Goal: Task Accomplishment & Management: Use online tool/utility

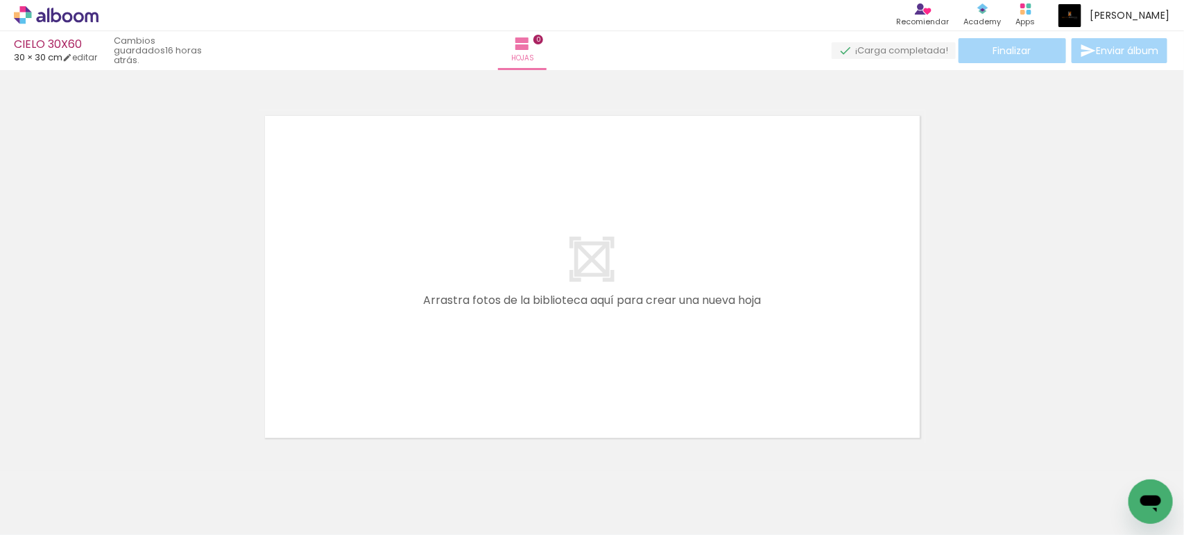
scroll to position [0, 1638]
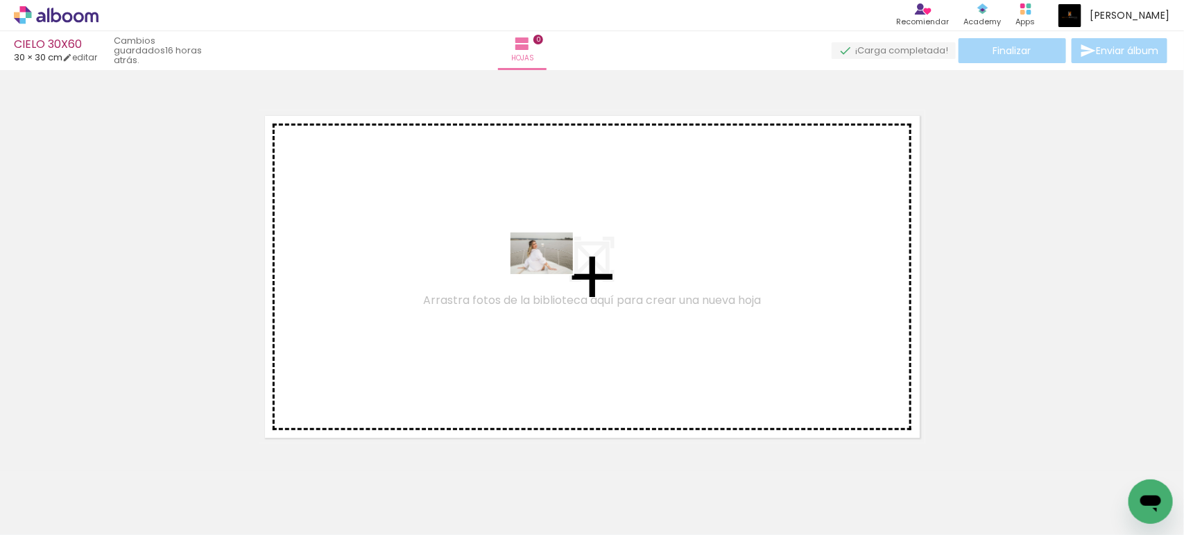
drag, startPoint x: 528, startPoint y: 493, endPoint x: 555, endPoint y: 268, distance: 226.2
click at [555, 268] on quentale-workspace at bounding box center [592, 267] width 1184 height 535
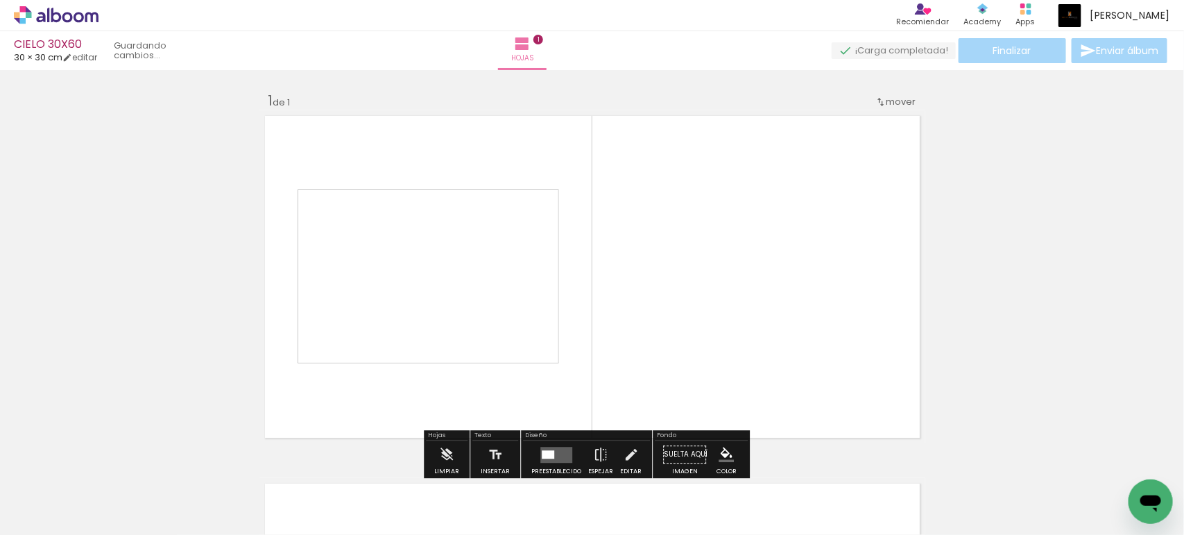
scroll to position [17, 0]
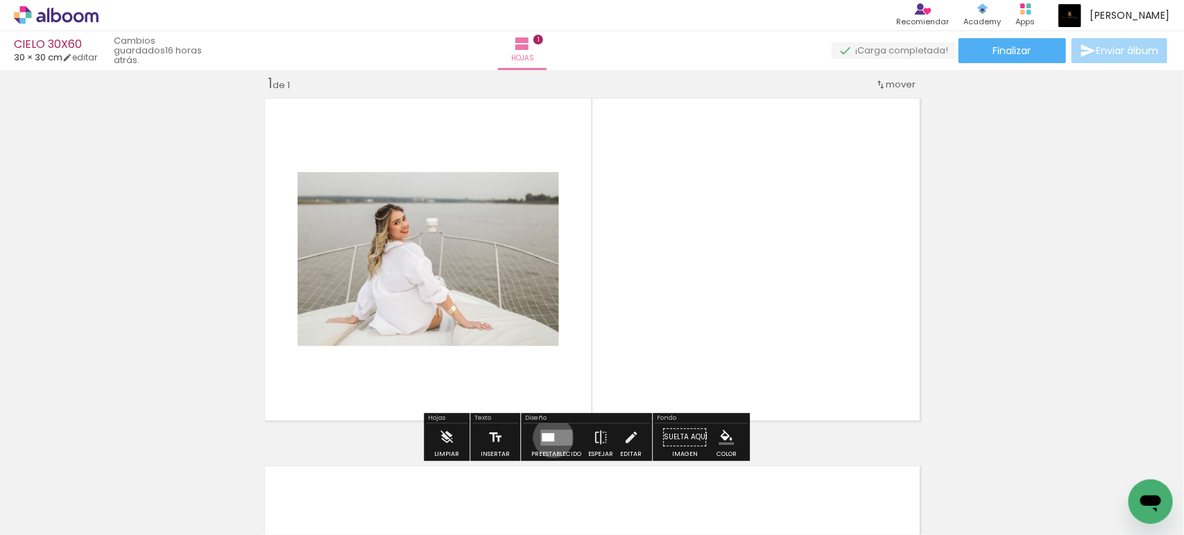
click at [550, 437] on div at bounding box center [548, 437] width 12 height 8
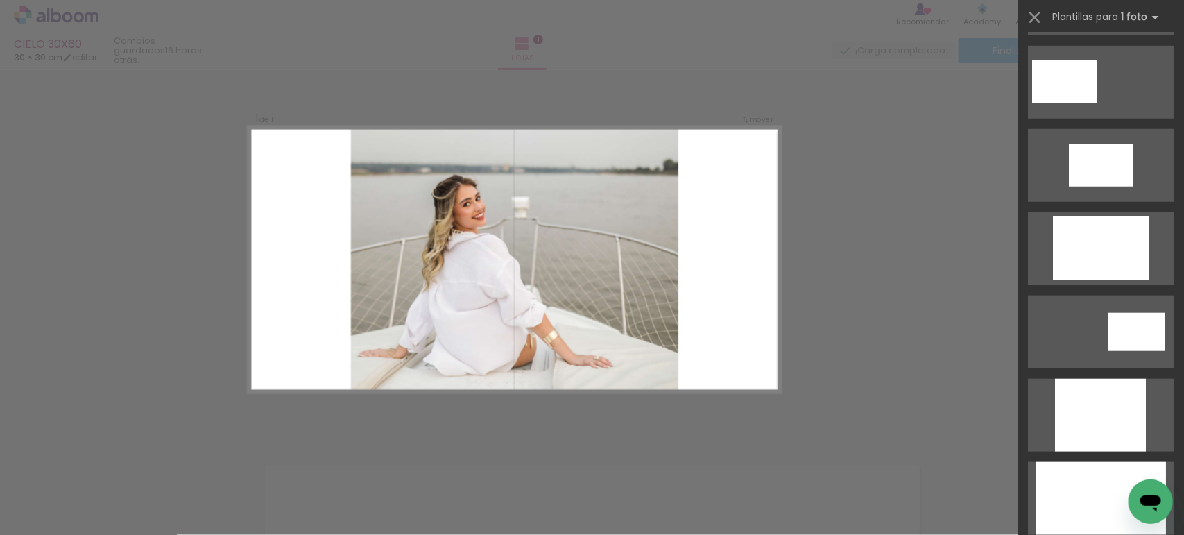
scroll to position [520, 0]
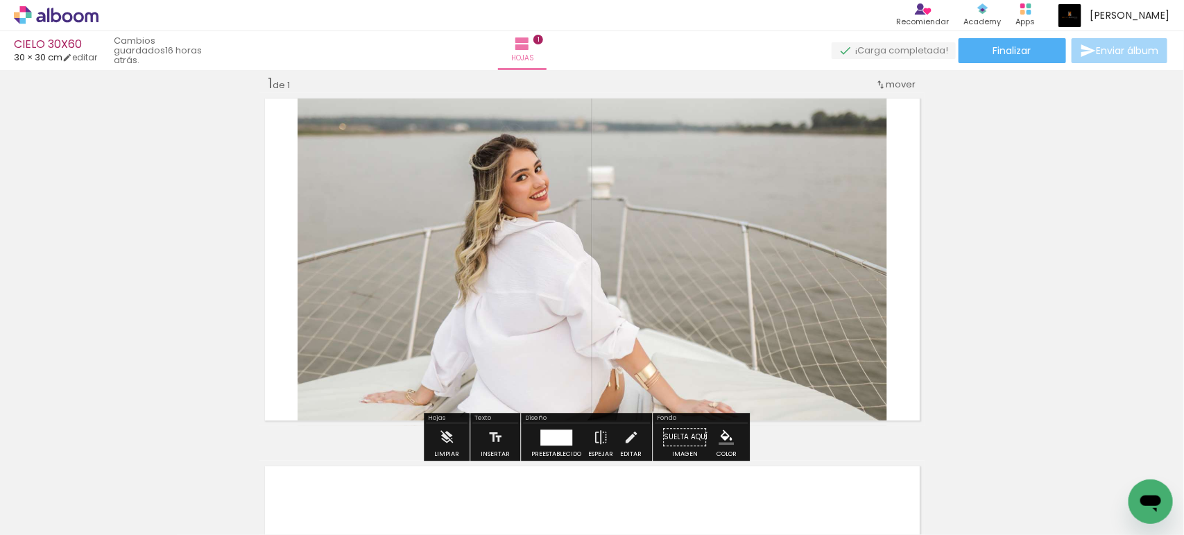
click at [557, 431] on div at bounding box center [556, 437] width 32 height 16
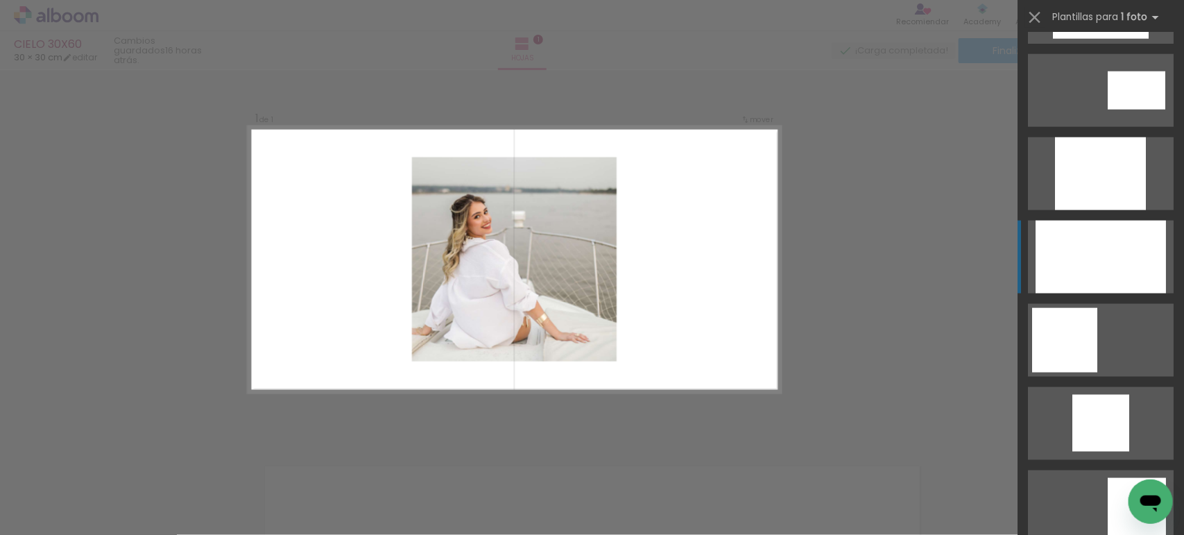
scroll to position [684, 0]
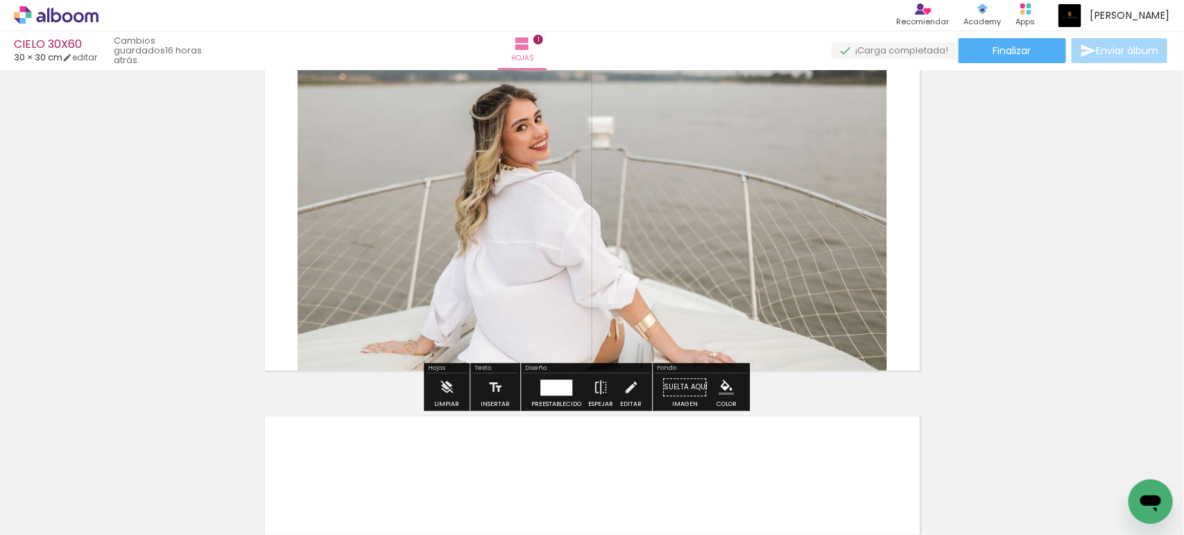
scroll to position [75, 0]
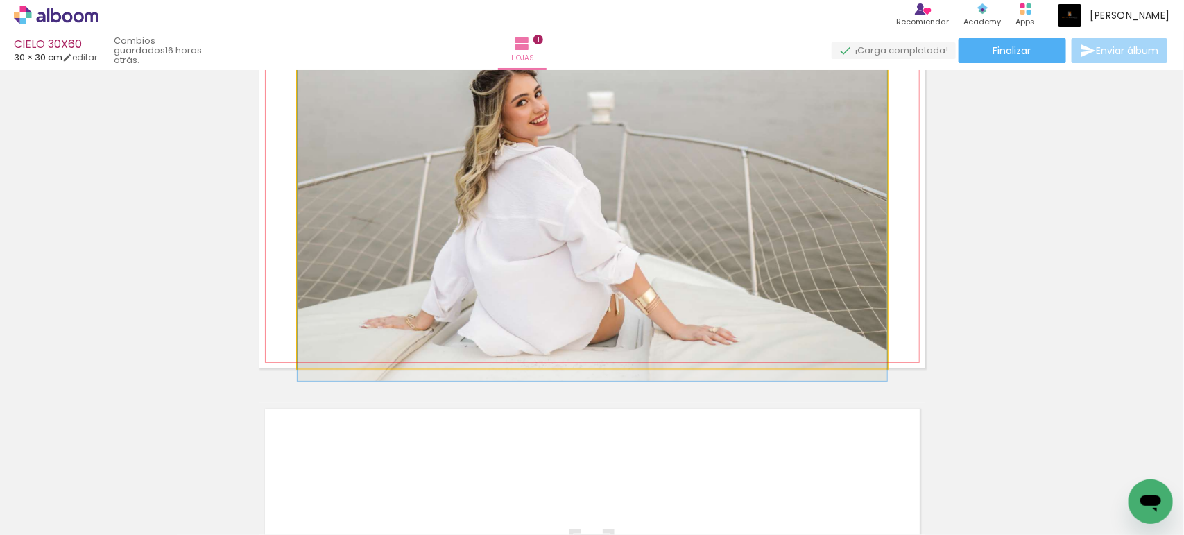
drag, startPoint x: 622, startPoint y: 285, endPoint x: 611, endPoint y: 268, distance: 20.6
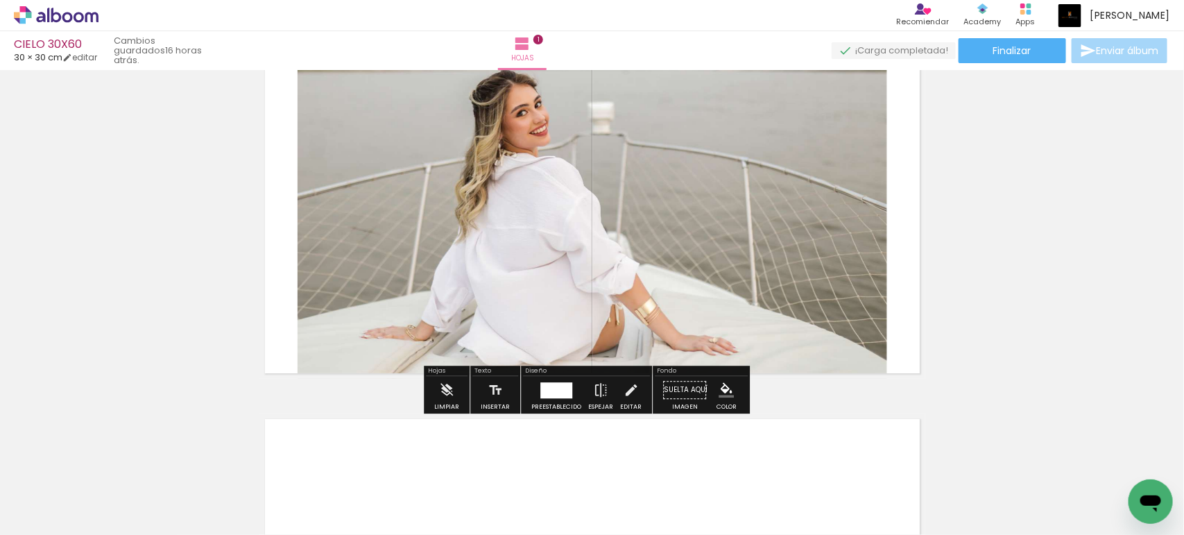
scroll to position [58, 0]
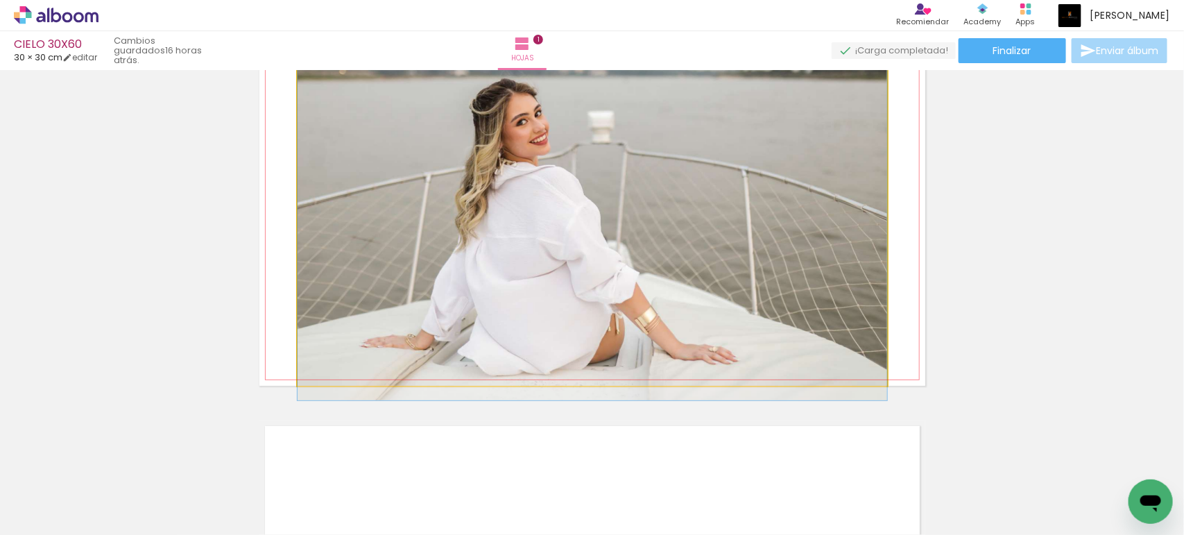
drag, startPoint x: 578, startPoint y: 297, endPoint x: 573, endPoint y: 304, distance: 8.5
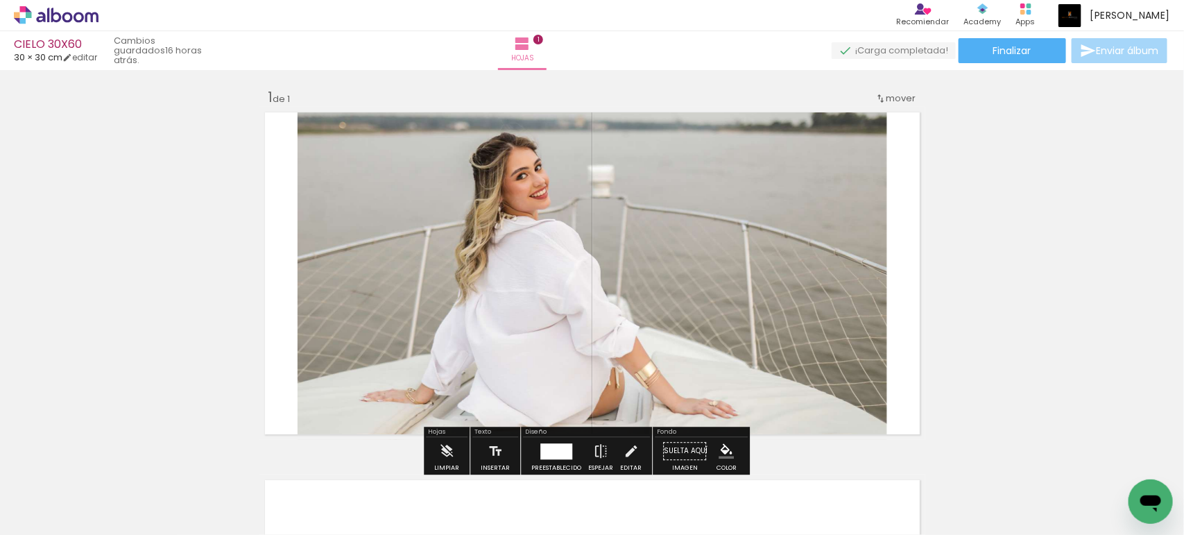
scroll to position [0, 0]
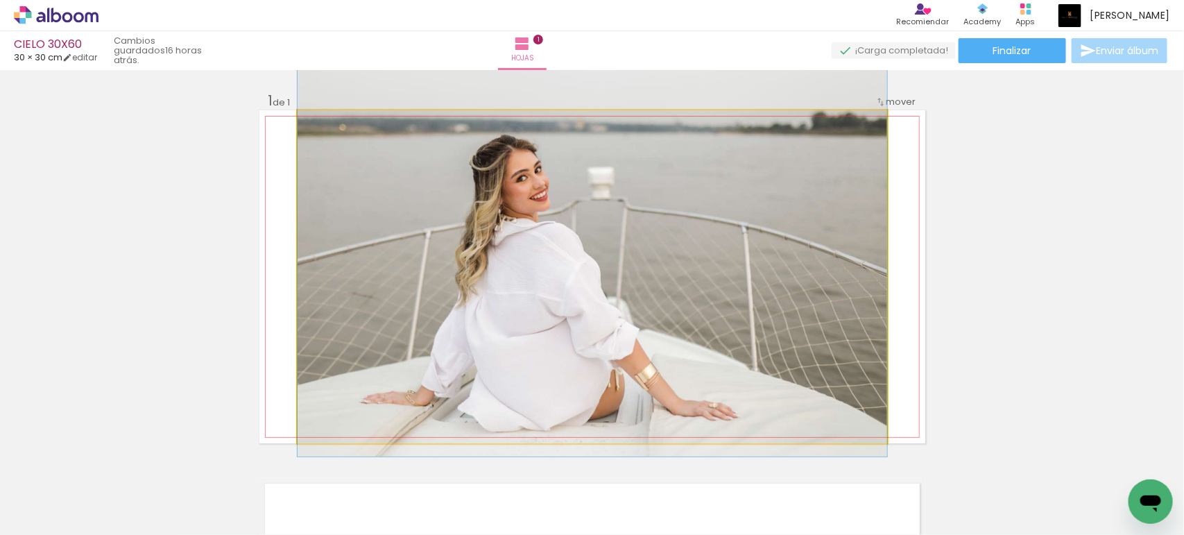
drag, startPoint x: 573, startPoint y: 304, endPoint x: 563, endPoint y: 302, distance: 9.8
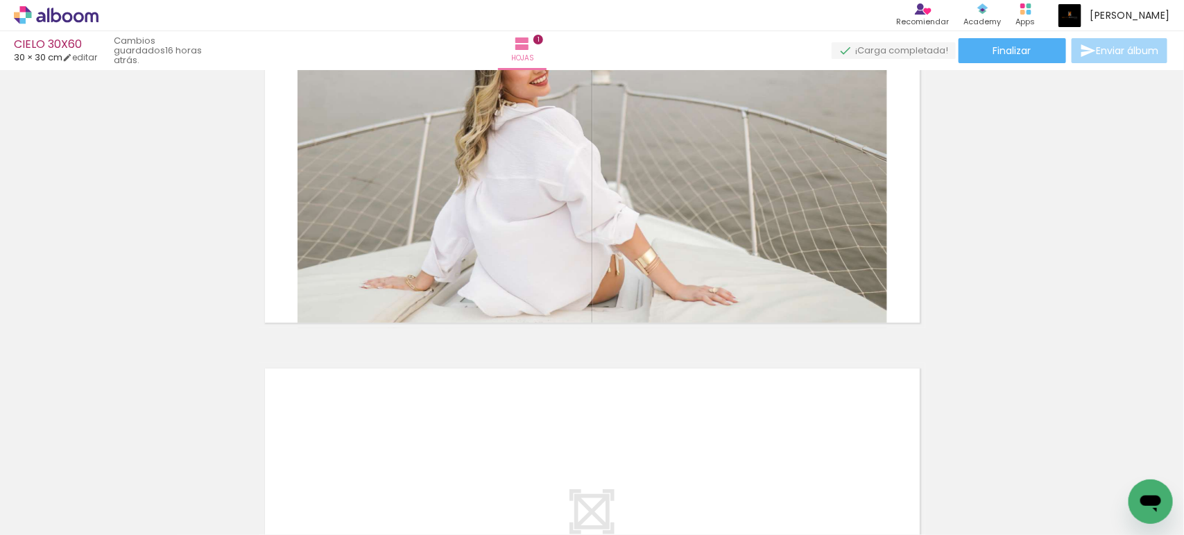
scroll to position [0, 2730]
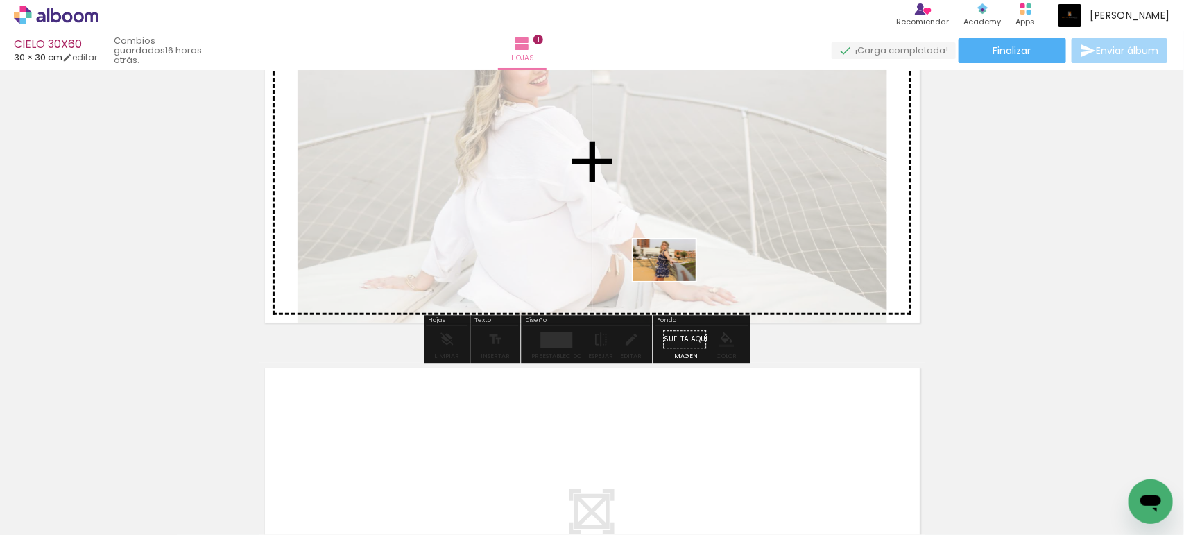
drag, startPoint x: 832, startPoint y: 485, endPoint x: 675, endPoint y: 281, distance: 258.1
click at [675, 281] on quentale-workspace at bounding box center [592, 267] width 1184 height 535
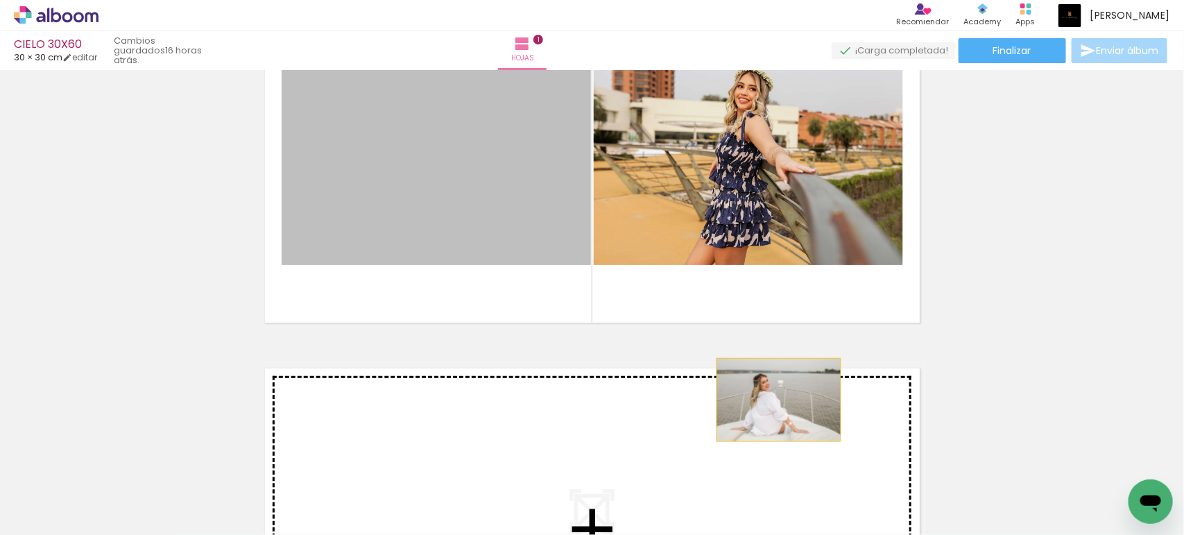
drag, startPoint x: 430, startPoint y: 180, endPoint x: 772, endPoint y: 399, distance: 406.1
click at [772, 399] on div "Insertar hoja 1 de 1" at bounding box center [592, 328] width 1184 height 736
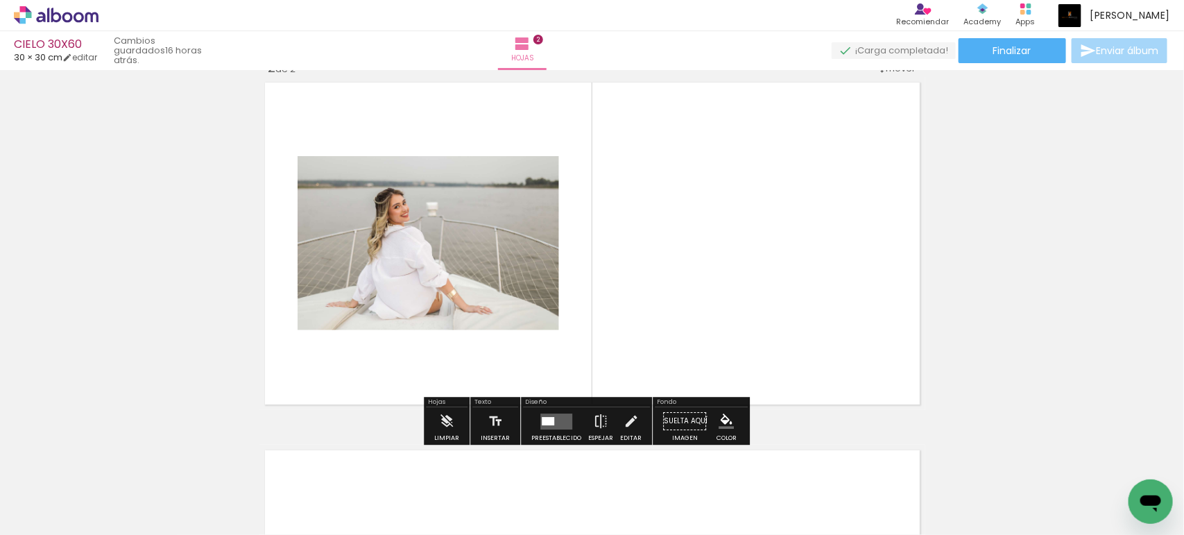
scroll to position [385, 0]
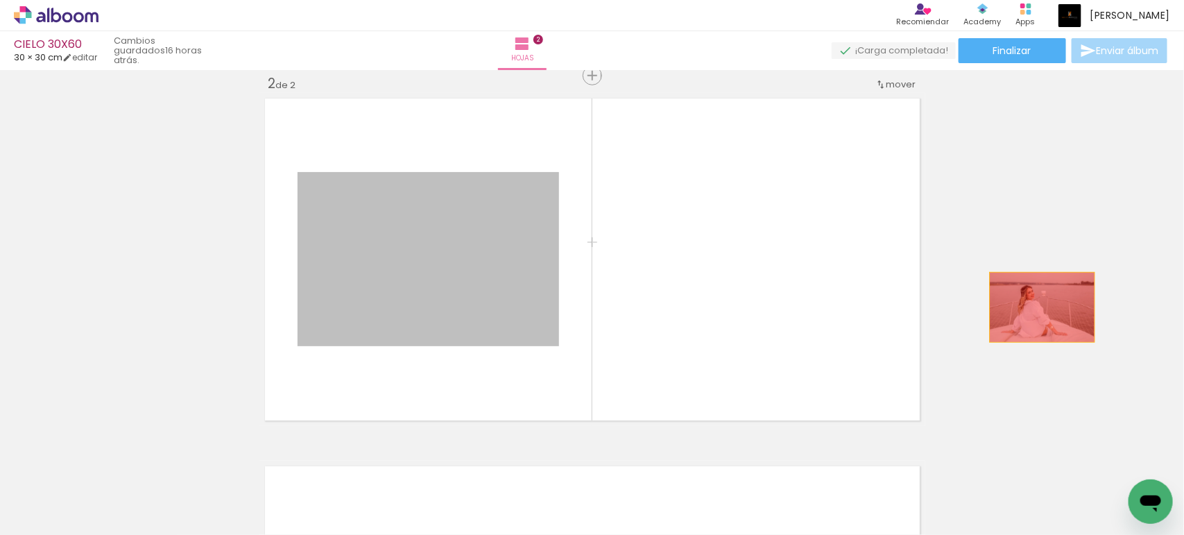
drag, startPoint x: 479, startPoint y: 278, endPoint x: 1037, endPoint y: 309, distance: 559.1
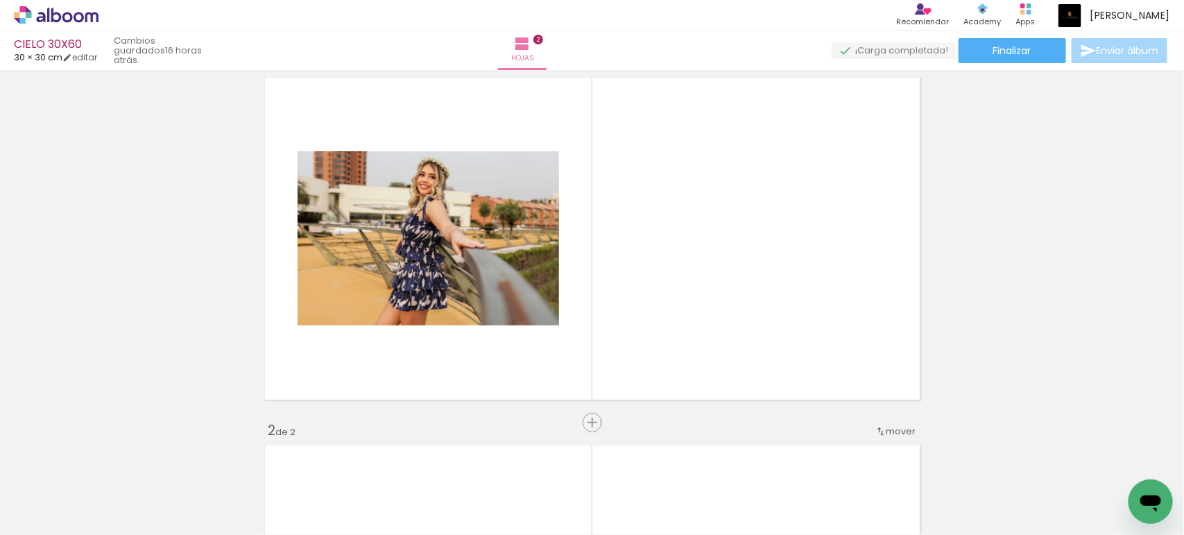
scroll to position [0, 469]
drag, startPoint x: 449, startPoint y: 501, endPoint x: 456, endPoint y: 328, distance: 172.8
click at [473, 288] on quentale-workspace at bounding box center [592, 267] width 1184 height 535
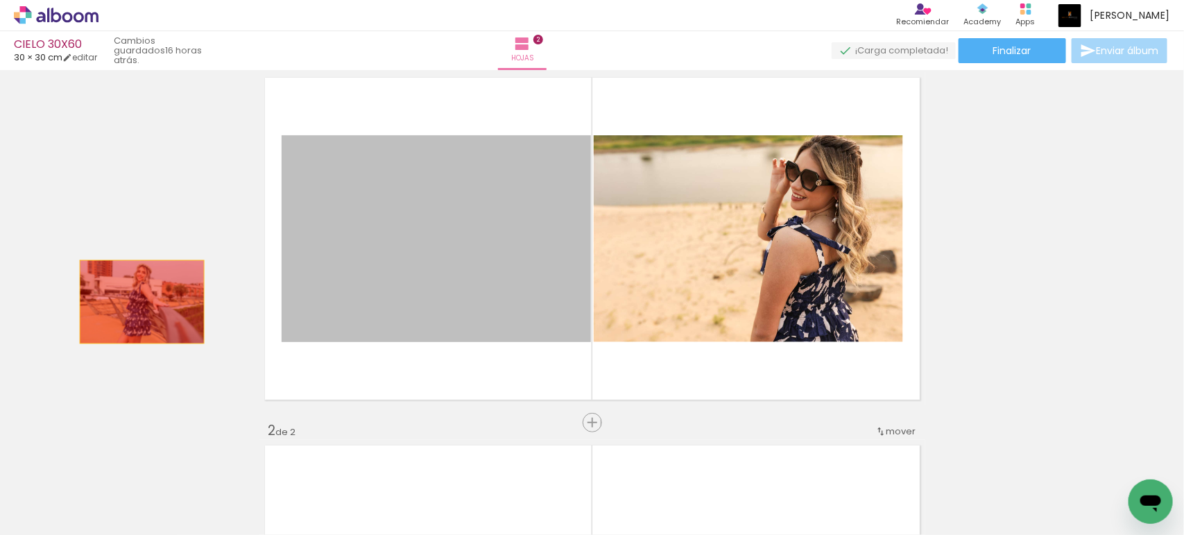
drag, startPoint x: 406, startPoint y: 243, endPoint x: 119, endPoint y: 303, distance: 293.9
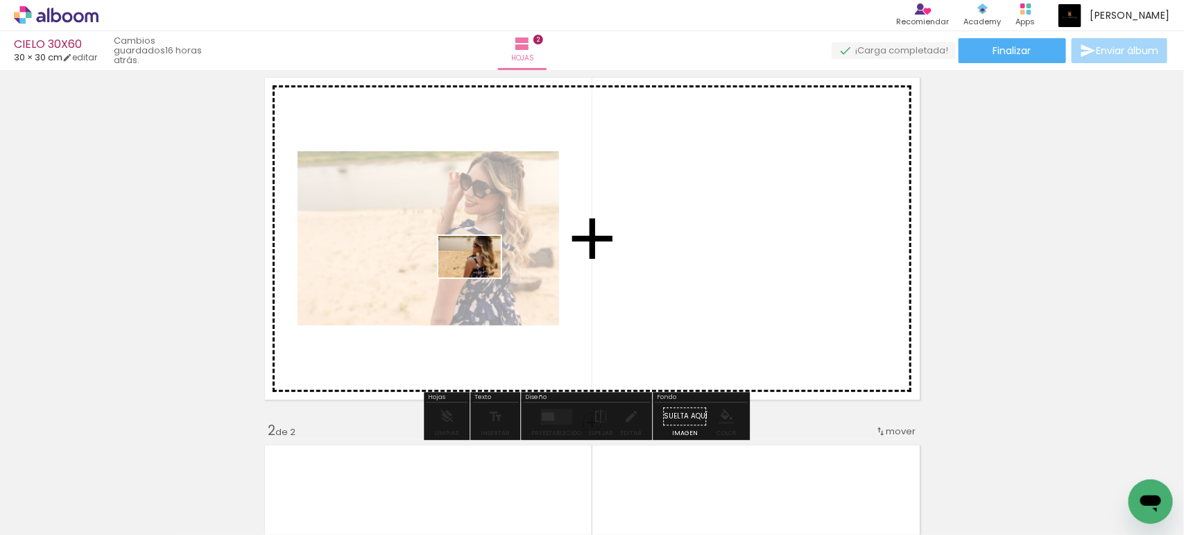
drag, startPoint x: 376, startPoint y: 508, endPoint x: 480, endPoint y: 277, distance: 252.6
click at [480, 277] on quentale-workspace at bounding box center [592, 267] width 1184 height 535
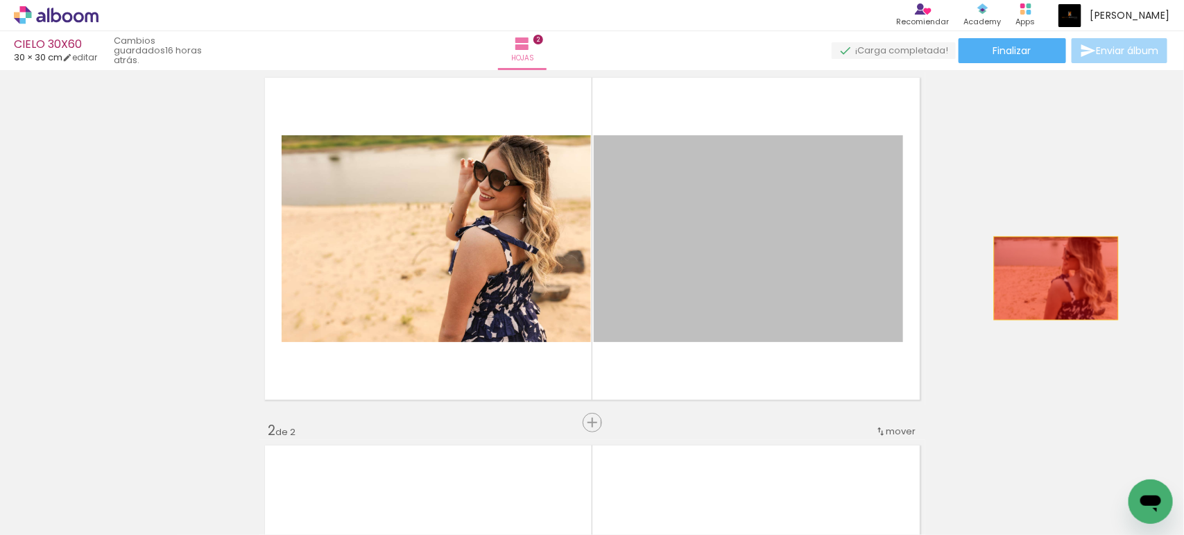
drag, startPoint x: 713, startPoint y: 232, endPoint x: 1049, endPoint y: 278, distance: 339.4
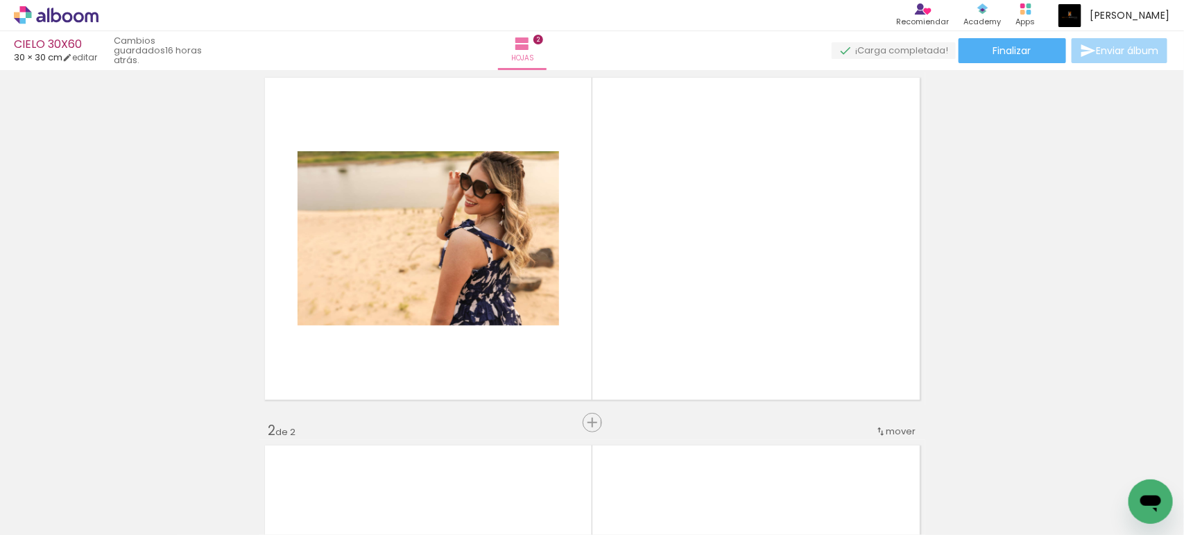
scroll to position [0, 213]
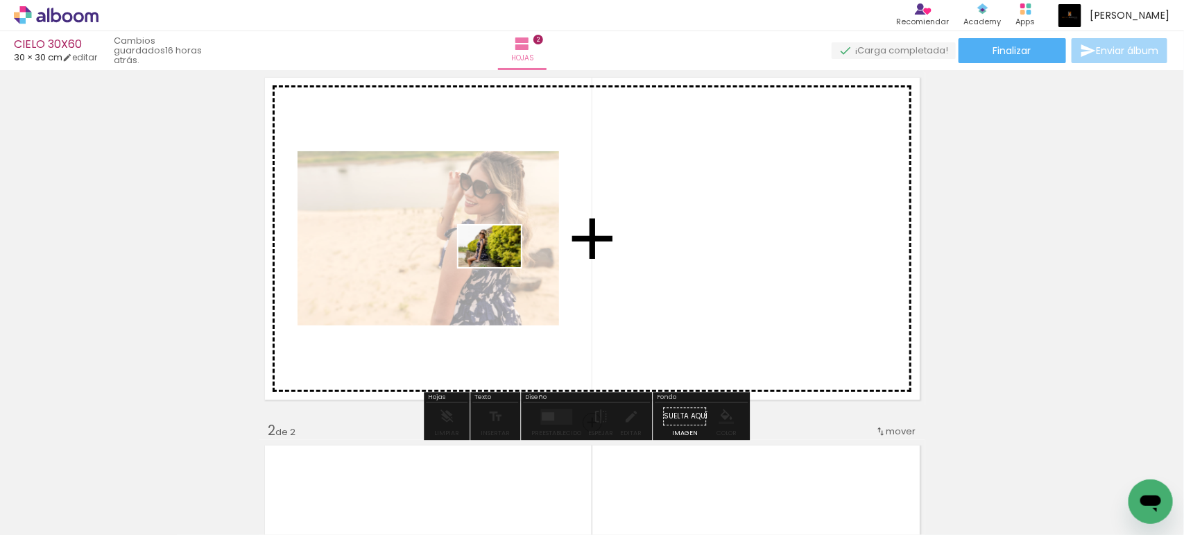
drag, startPoint x: 307, startPoint y: 497, endPoint x: 500, endPoint y: 267, distance: 300.2
click at [500, 267] on quentale-workspace at bounding box center [592, 267] width 1184 height 535
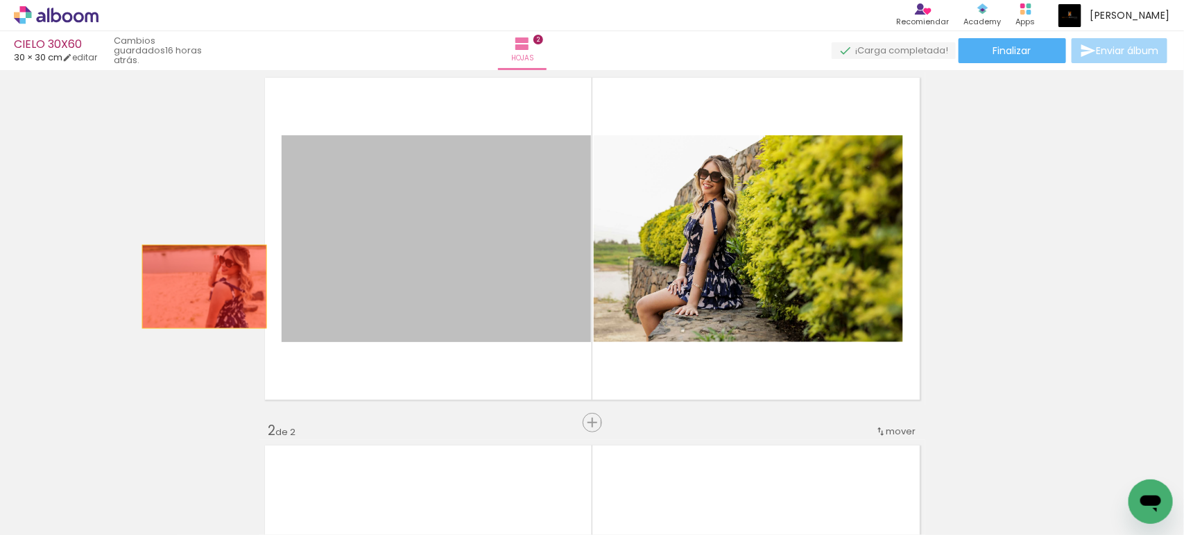
drag, startPoint x: 449, startPoint y: 282, endPoint x: 174, endPoint y: 292, distance: 275.5
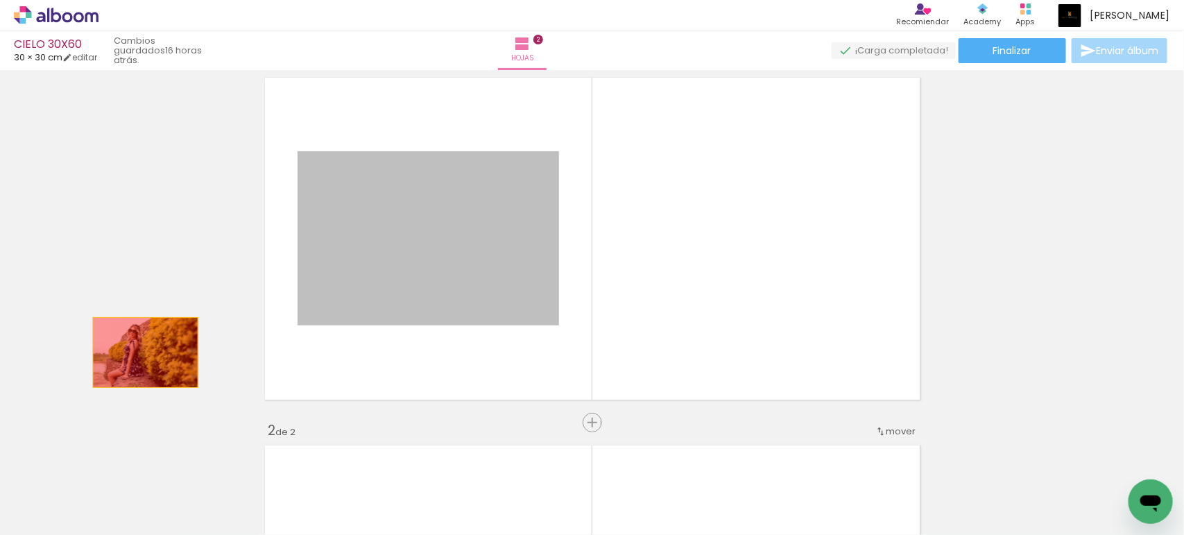
drag, startPoint x: 370, startPoint y: 300, endPoint x: 134, endPoint y: 357, distance: 242.7
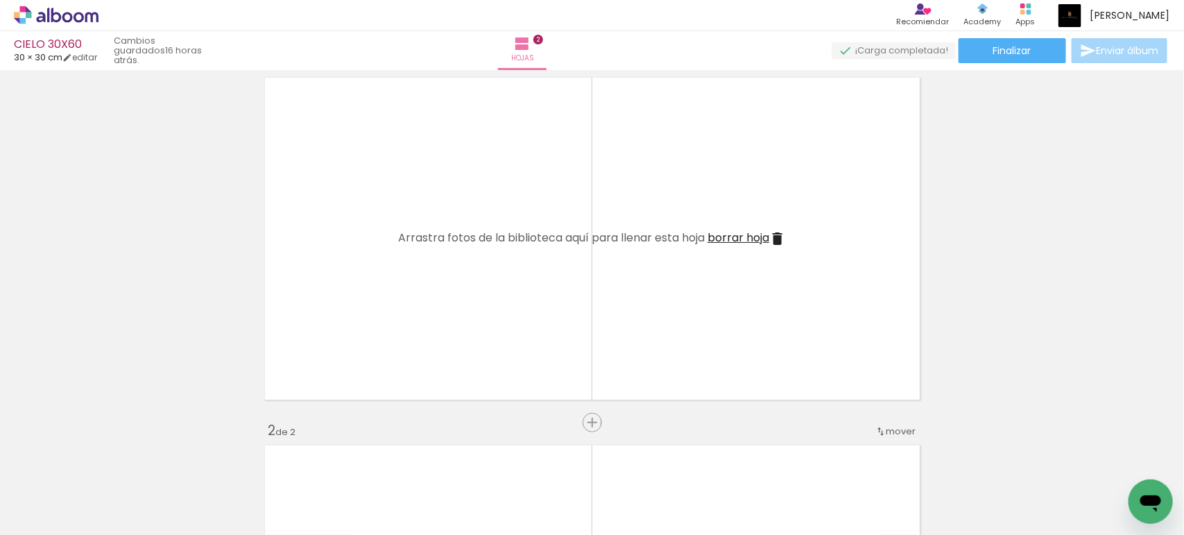
scroll to position [0, 542]
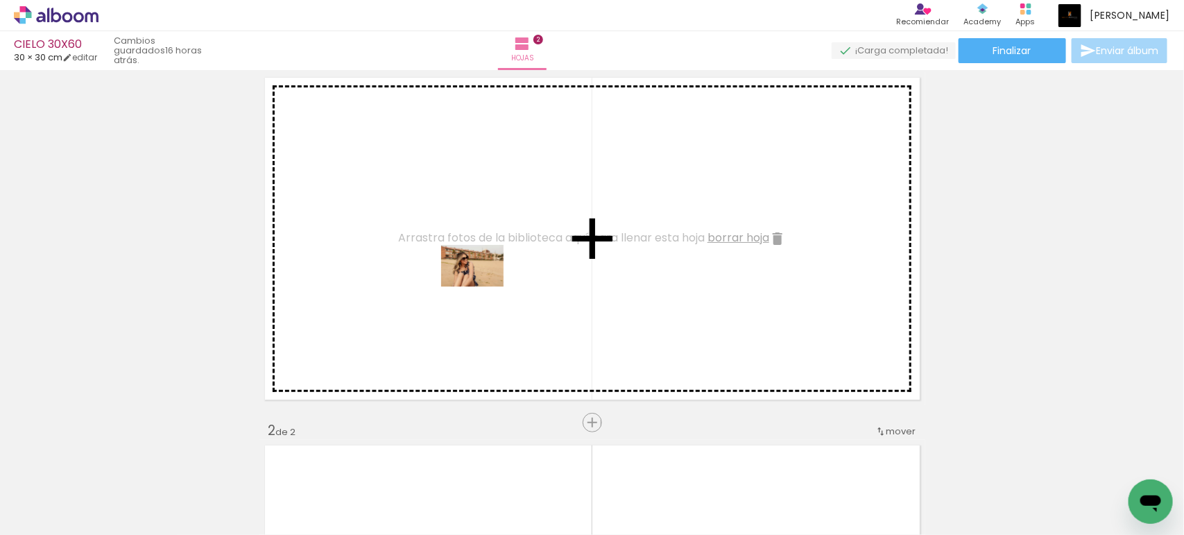
drag, startPoint x: 452, startPoint y: 497, endPoint x: 483, endPoint y: 286, distance: 212.3
click at [483, 286] on quentale-workspace at bounding box center [592, 267] width 1184 height 535
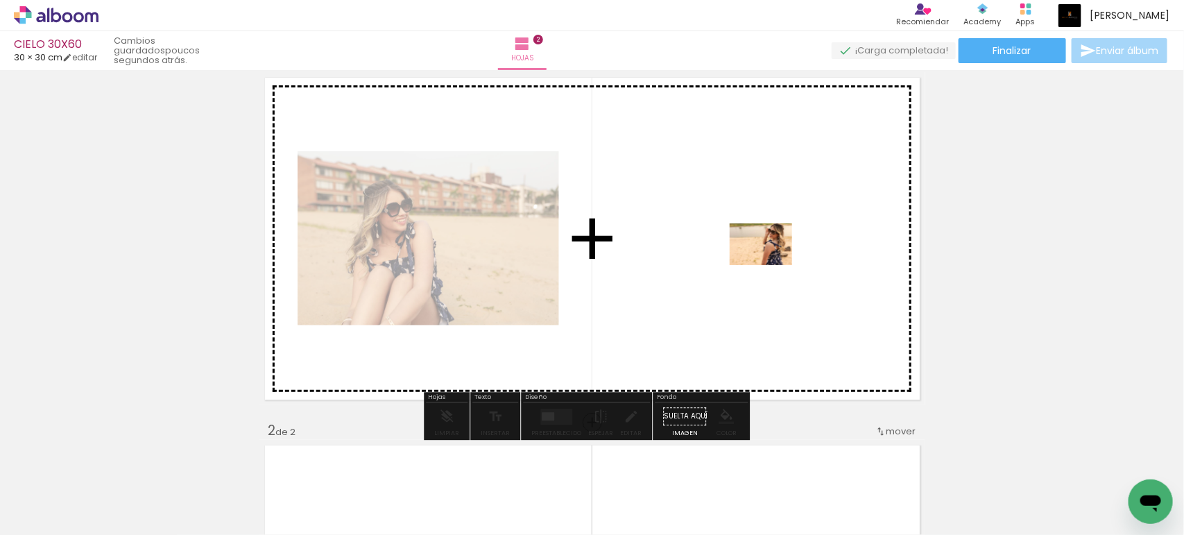
drag, startPoint x: 383, startPoint y: 501, endPoint x: 772, endPoint y: 265, distance: 454.9
click at [772, 265] on quentale-workspace at bounding box center [592, 267] width 1184 height 535
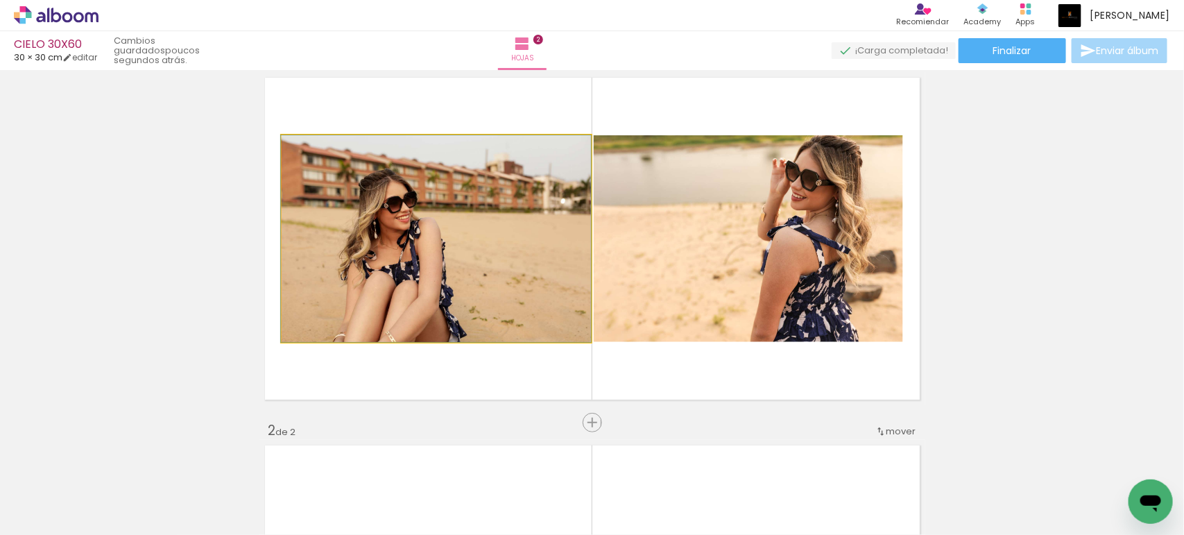
drag, startPoint x: 428, startPoint y: 281, endPoint x: 178, endPoint y: 307, distance: 251.0
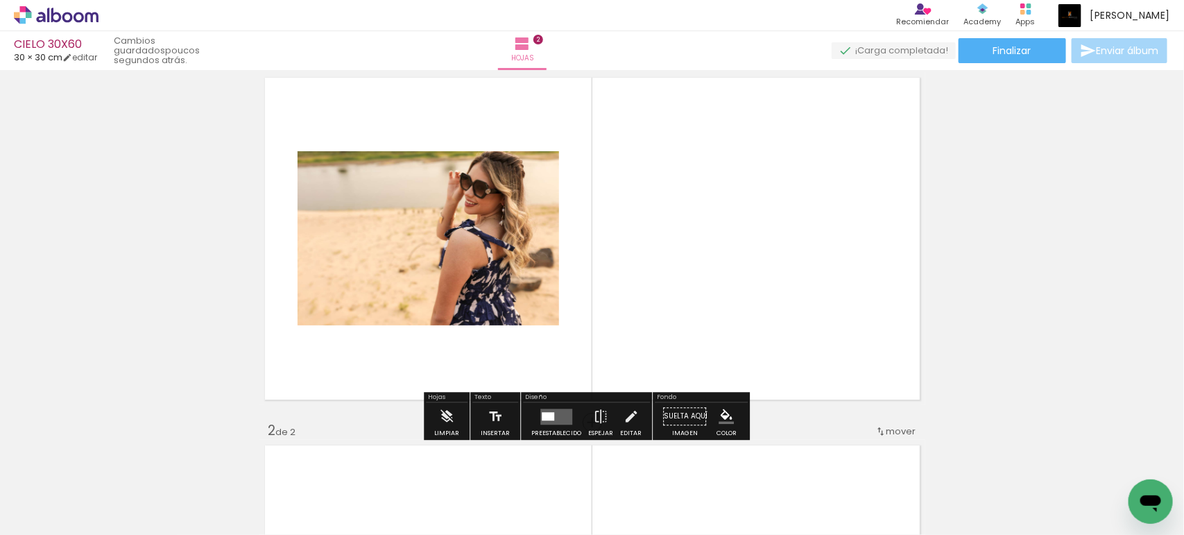
click at [544, 423] on quentale-layouter at bounding box center [556, 416] width 32 height 16
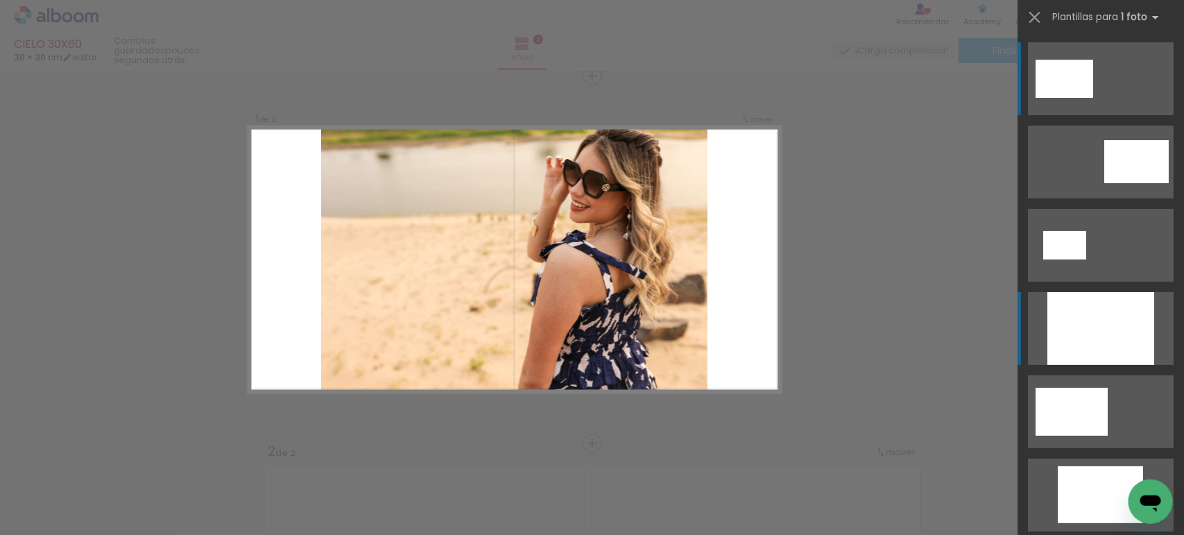
scroll to position [58, 0]
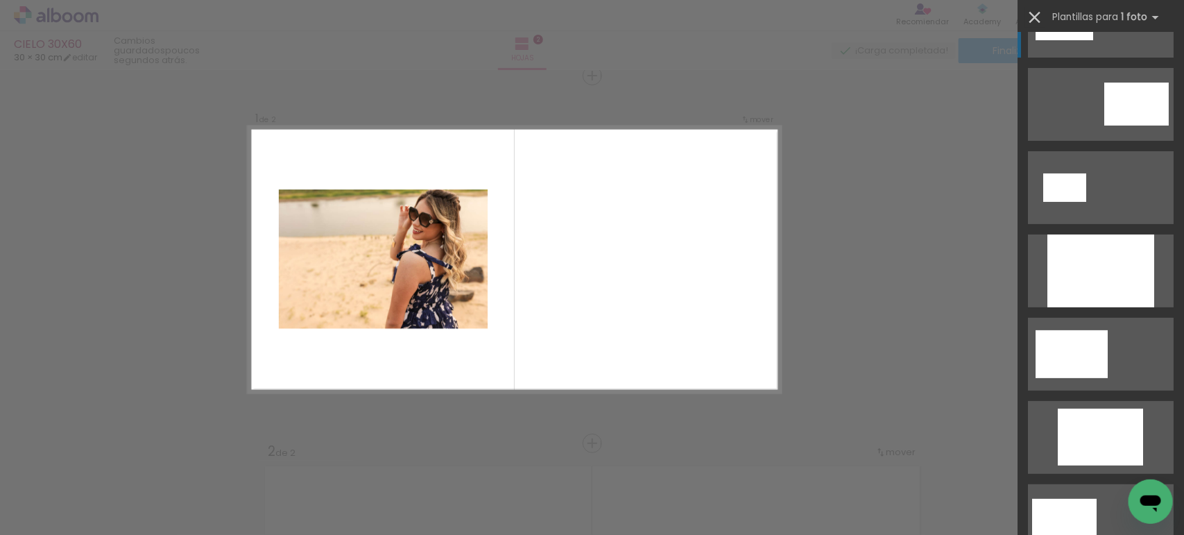
click at [1037, 16] on iron-icon at bounding box center [1034, 17] width 19 height 19
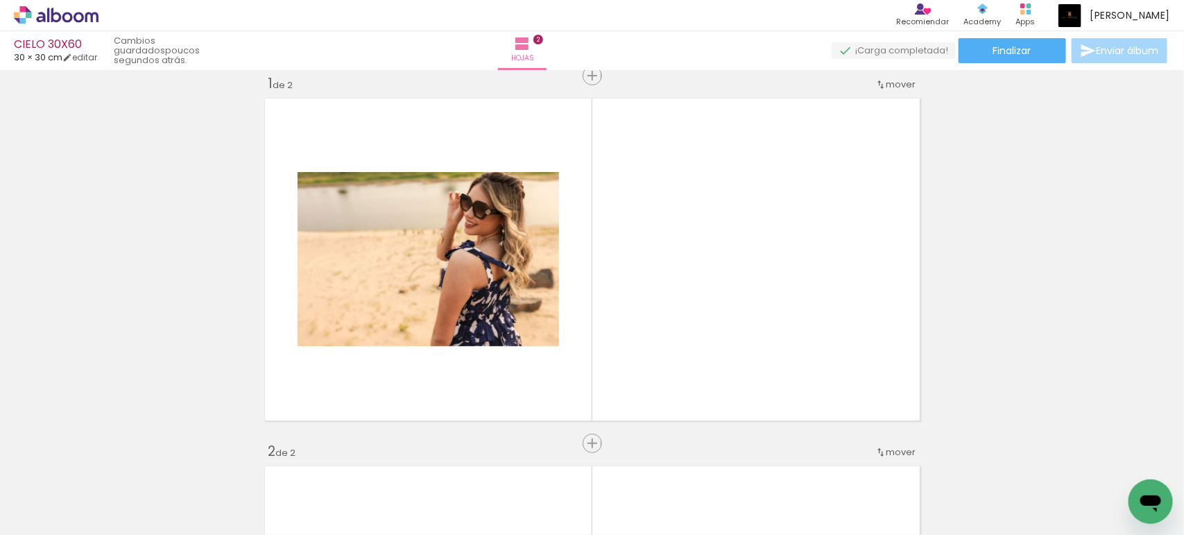
scroll to position [0, 2144]
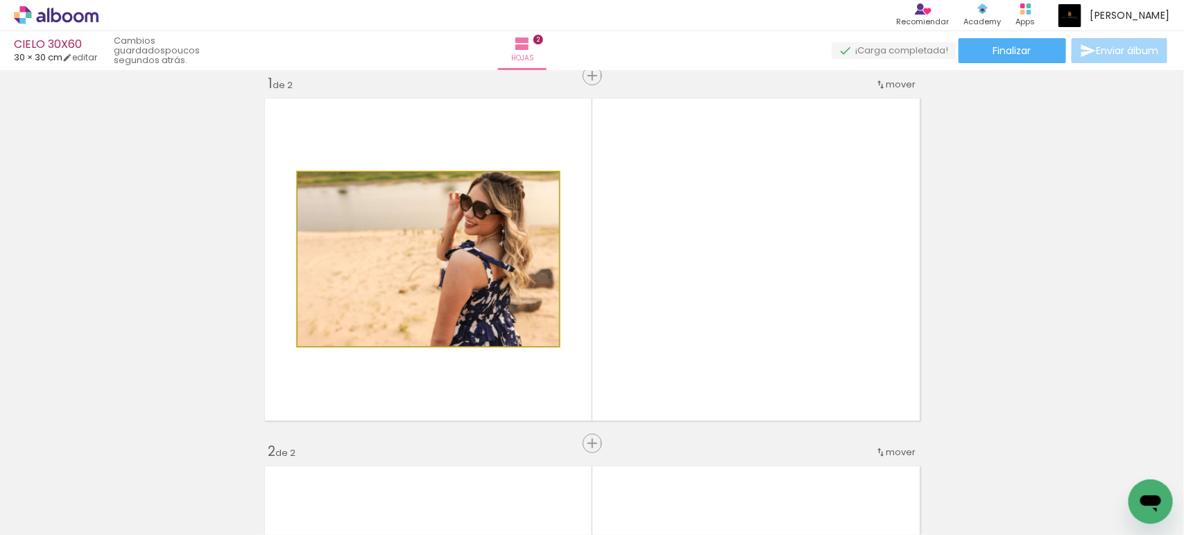
drag, startPoint x: 431, startPoint y: 268, endPoint x: 213, endPoint y: 290, distance: 219.6
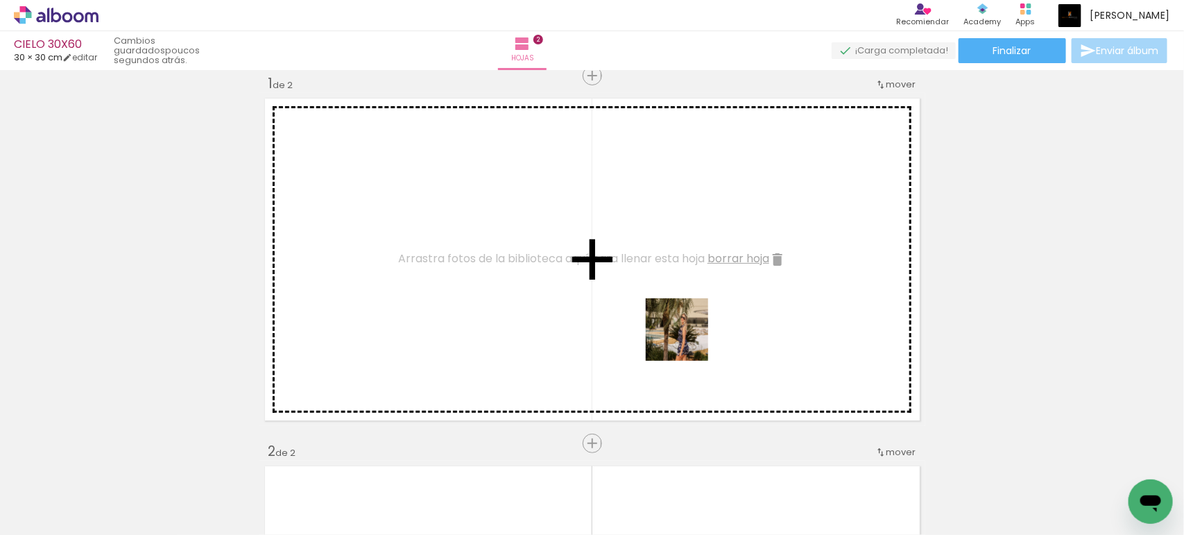
drag, startPoint x: 646, startPoint y: 490, endPoint x: 693, endPoint y: 297, distance: 198.6
click at [693, 297] on quentale-workspace at bounding box center [592, 267] width 1184 height 535
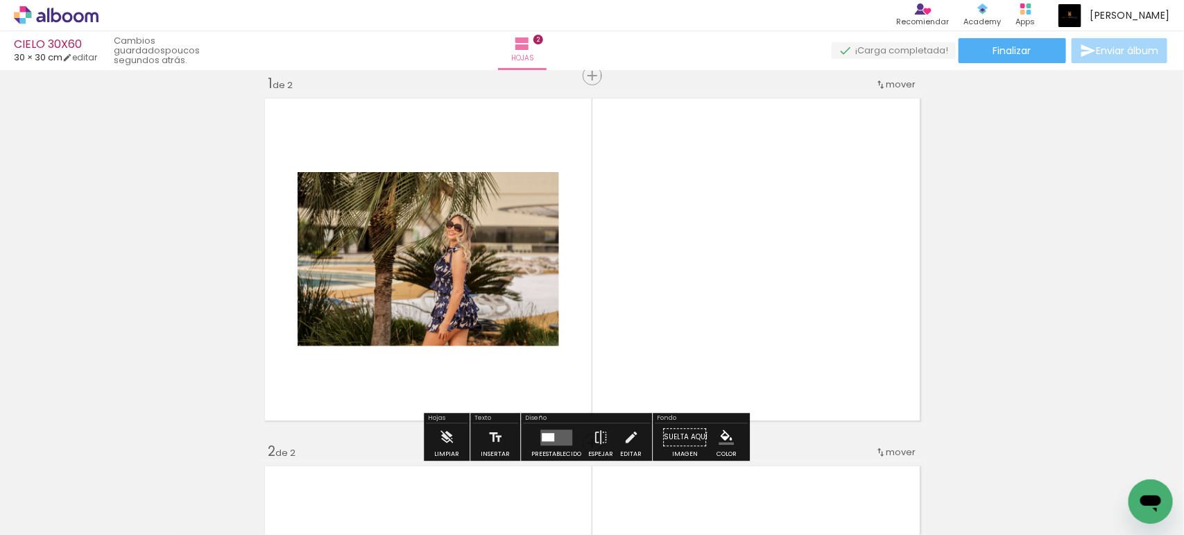
click at [546, 440] on div at bounding box center [548, 437] width 12 height 8
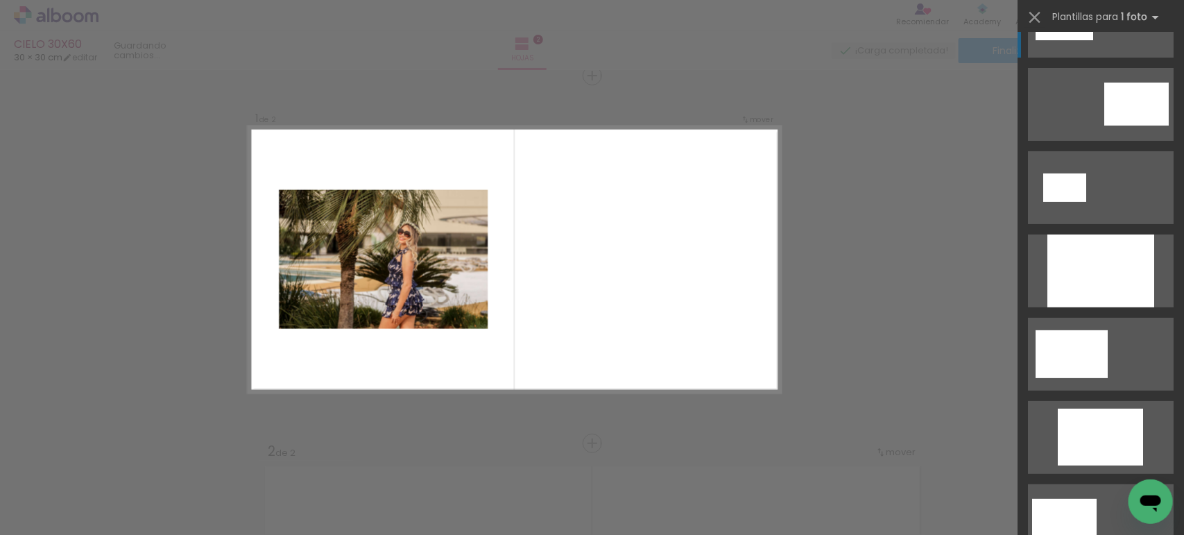
scroll to position [0, 0]
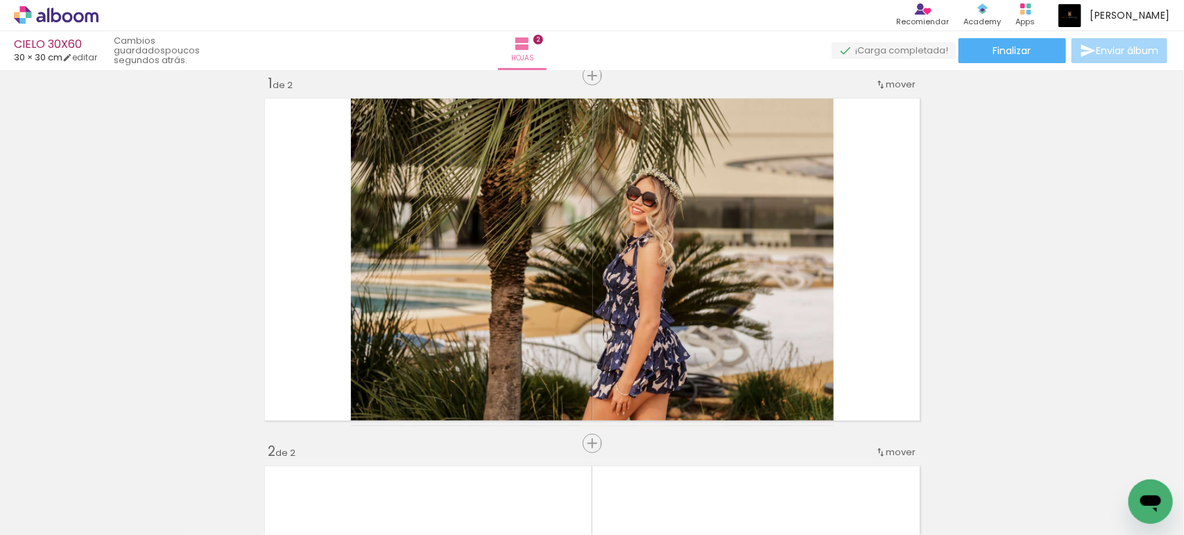
scroll to position [0, 2968]
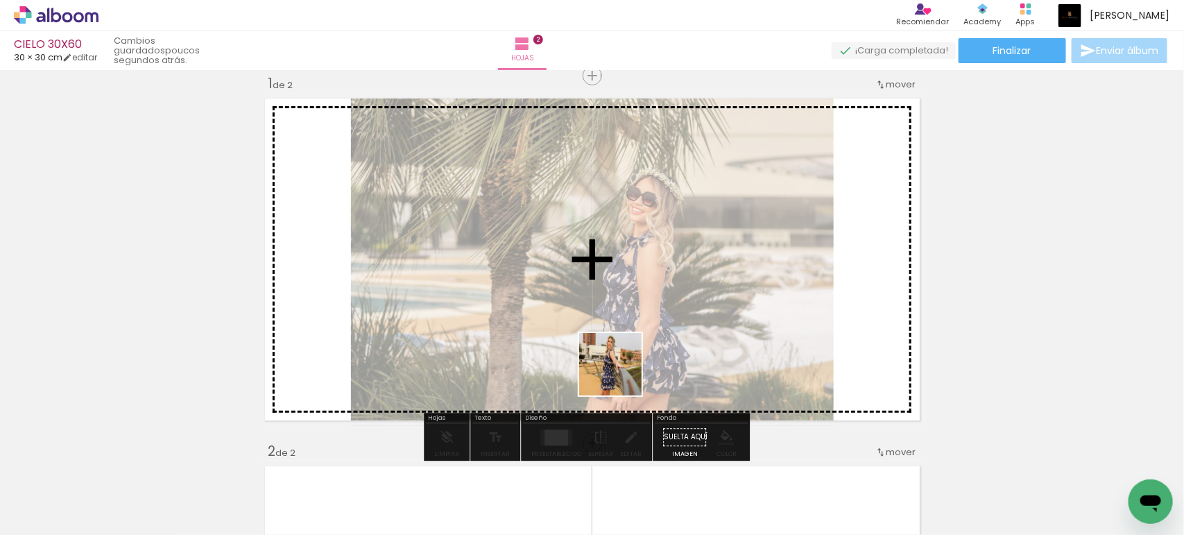
drag, startPoint x: 608, startPoint y: 494, endPoint x: 628, endPoint y: 331, distance: 164.1
click at [628, 331] on quentale-workspace at bounding box center [592, 267] width 1184 height 535
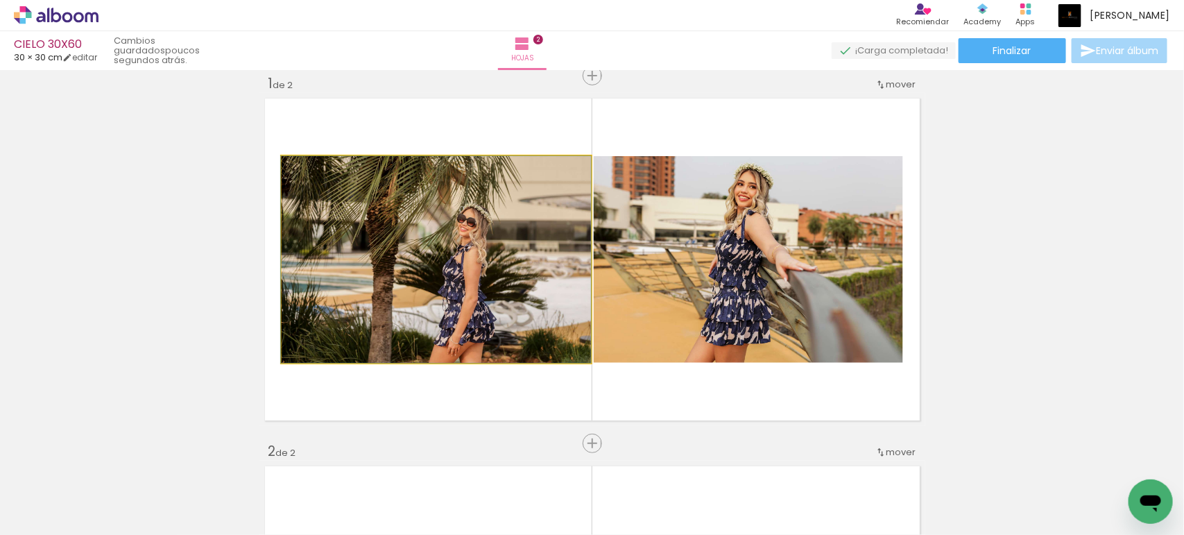
drag, startPoint x: 452, startPoint y: 305, endPoint x: 245, endPoint y: 354, distance: 213.0
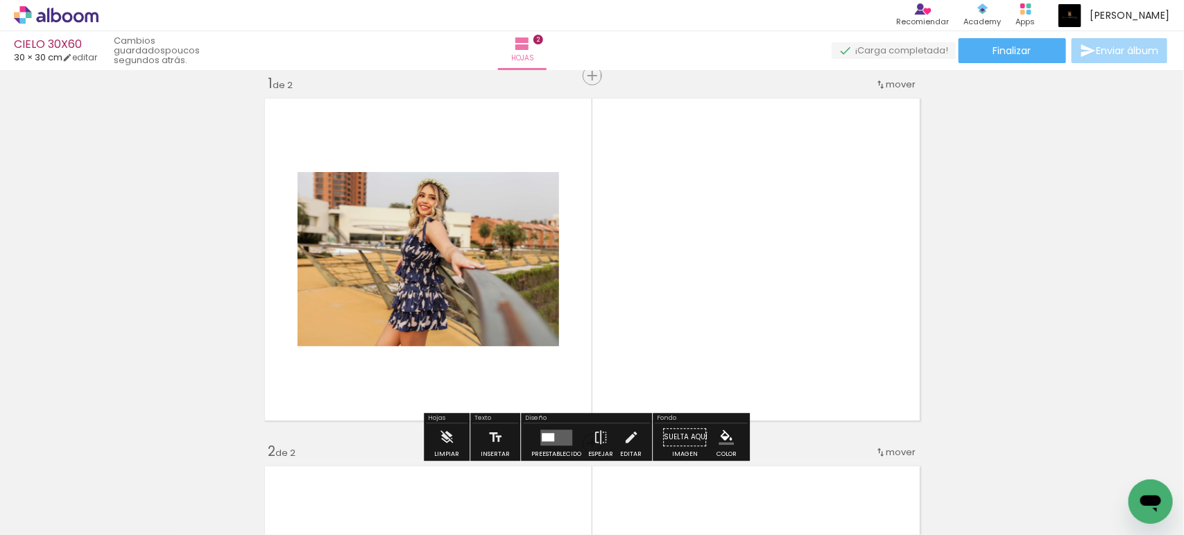
drag, startPoint x: 560, startPoint y: 438, endPoint x: 645, endPoint y: 400, distance: 92.5
click at [562, 438] on quentale-layouter at bounding box center [556, 437] width 32 height 16
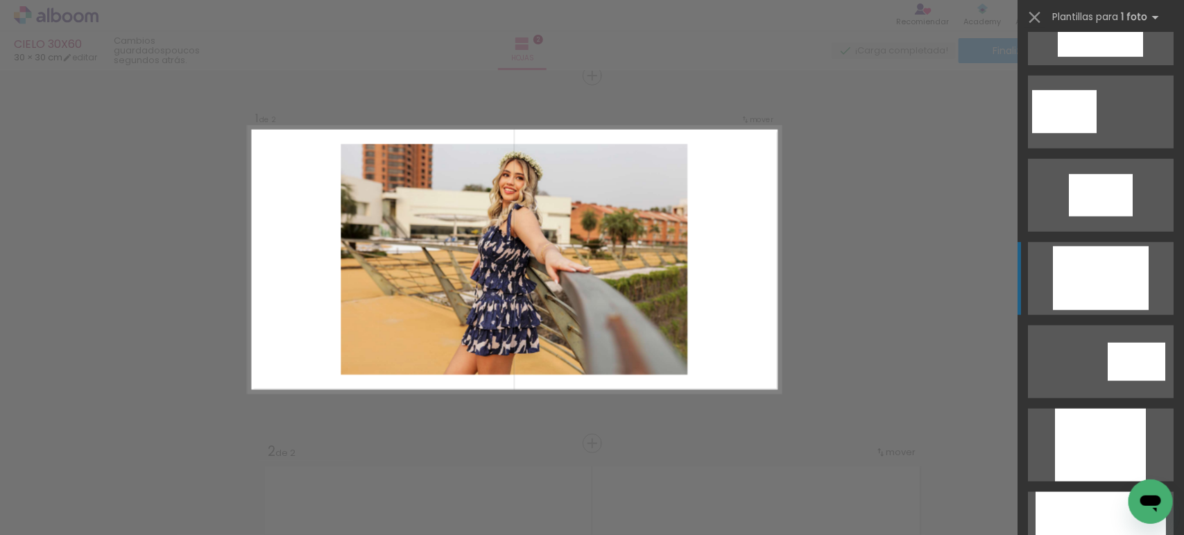
scroll to position [520, 0]
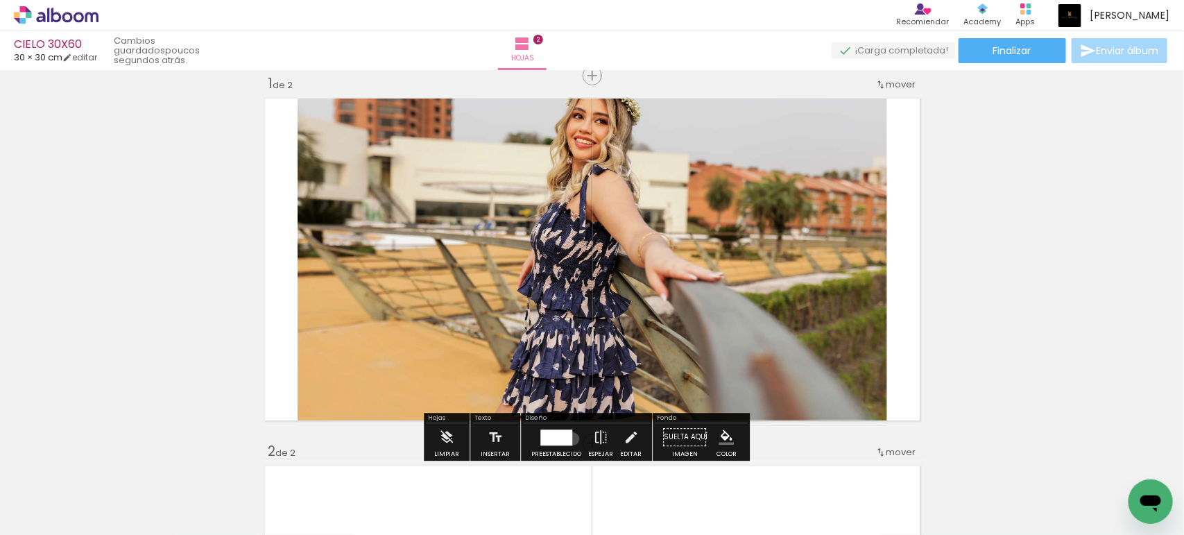
click at [569, 439] on div at bounding box center [555, 437] width 37 height 28
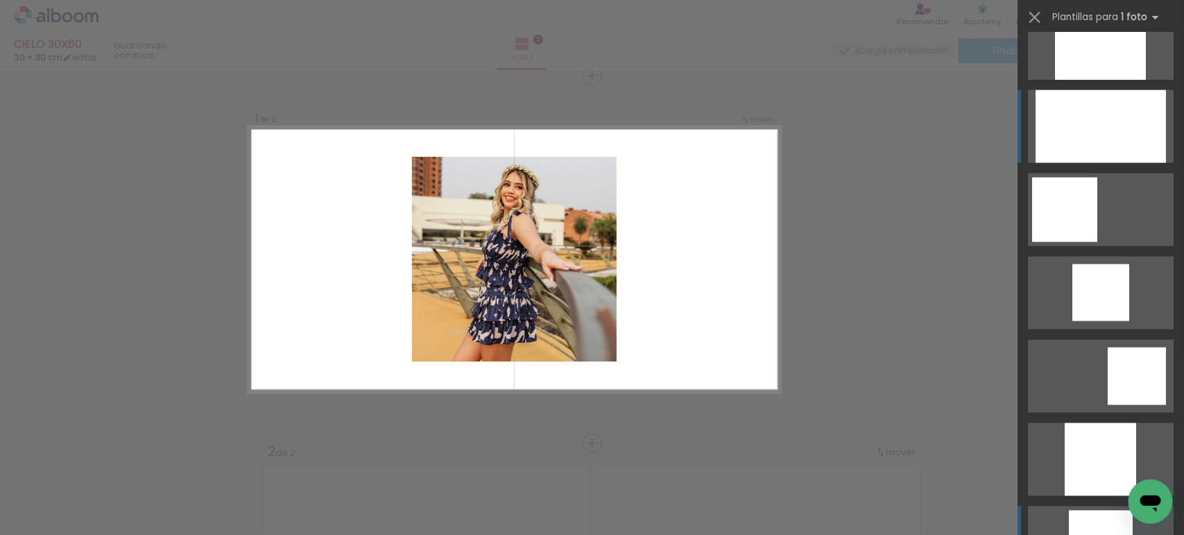
scroll to position [800, 0]
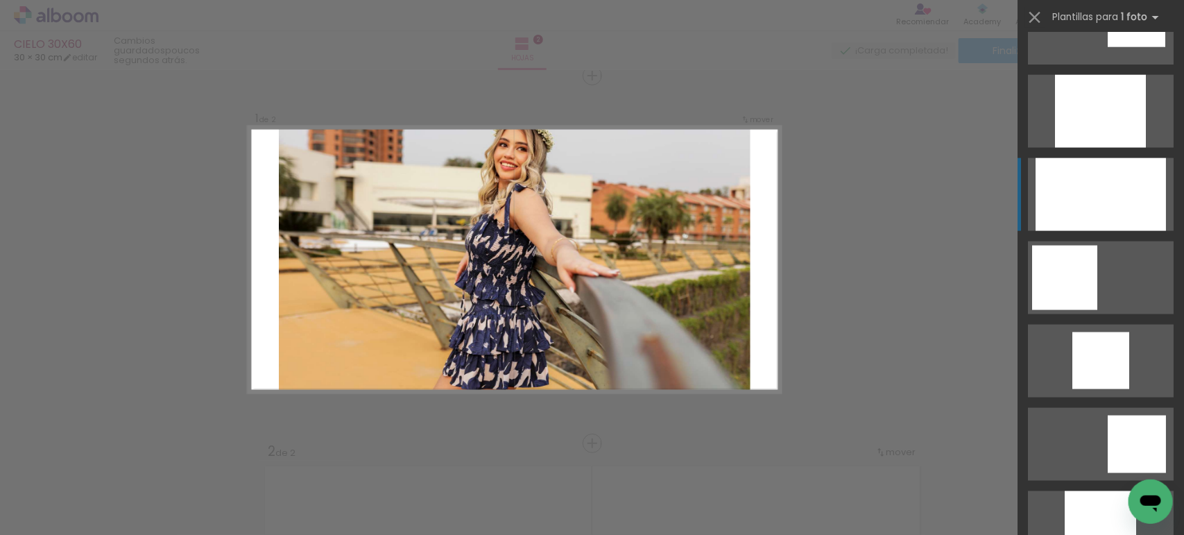
click at [1071, 148] on div at bounding box center [1100, 111] width 91 height 73
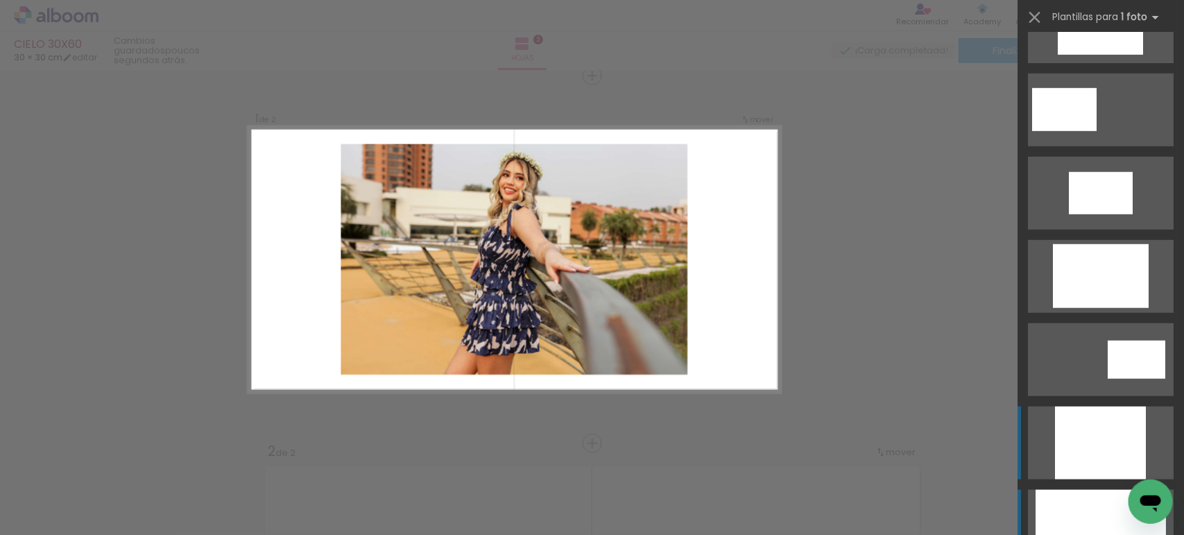
scroll to position [337, 0]
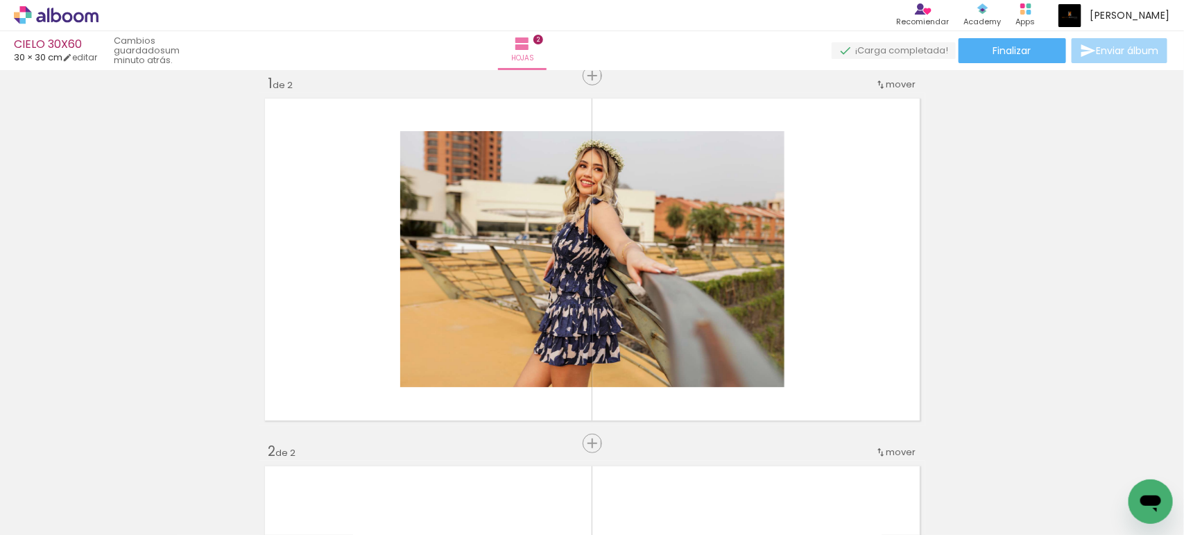
scroll to position [0, 2417]
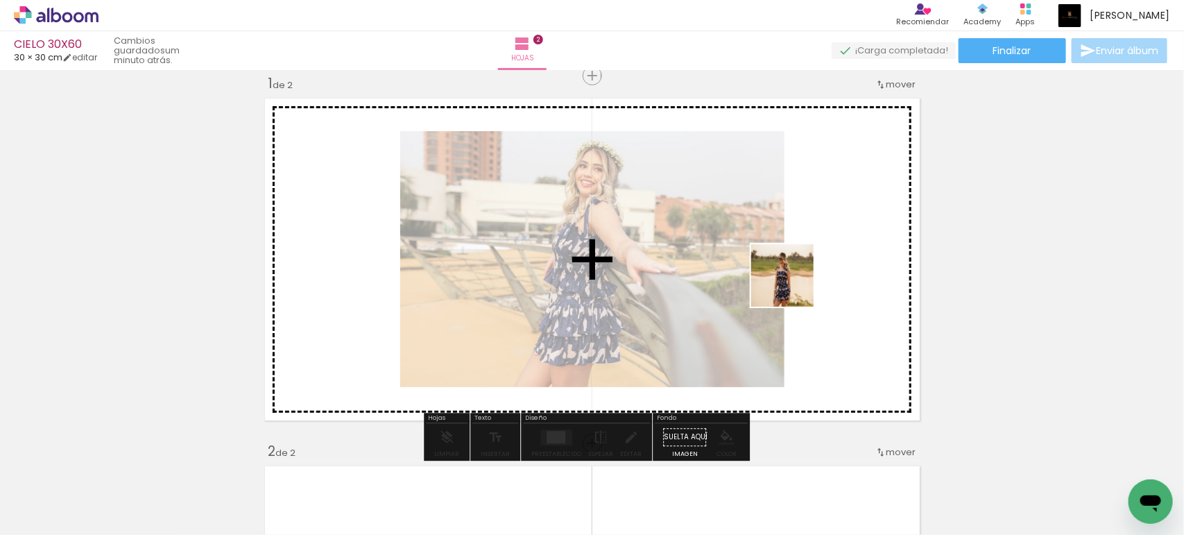
drag, startPoint x: 691, startPoint y: 488, endPoint x: 795, endPoint y: 277, distance: 234.2
click at [795, 277] on quentale-workspace at bounding box center [592, 267] width 1184 height 535
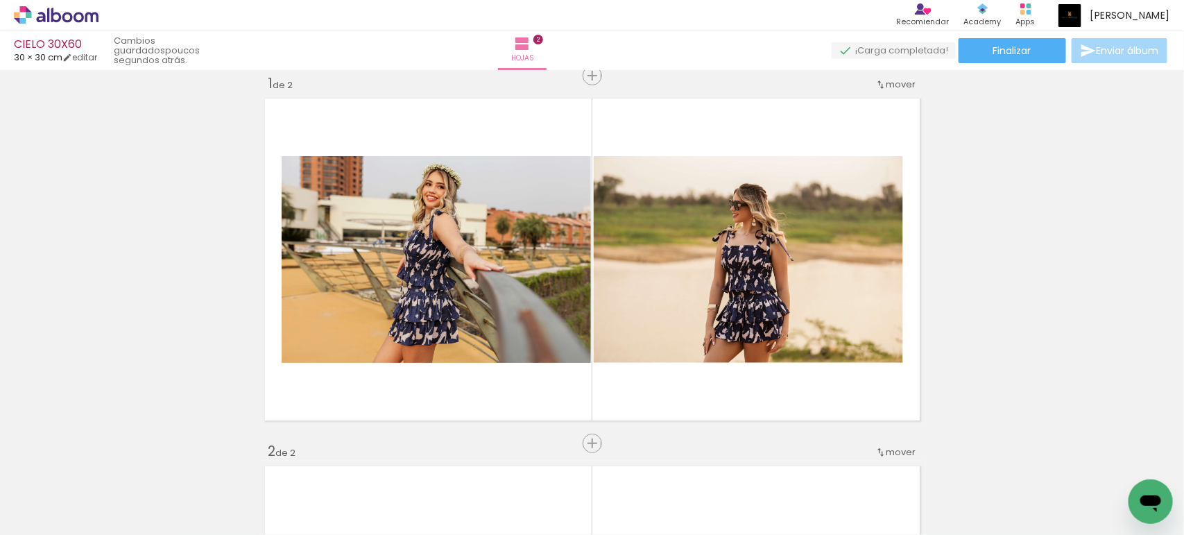
scroll to position [0, 0]
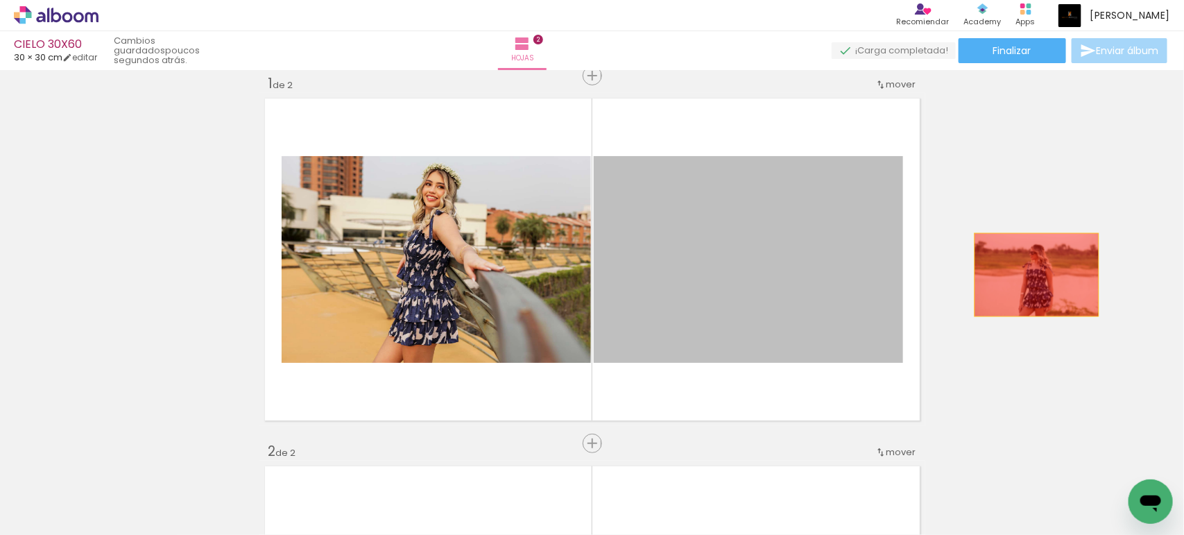
drag, startPoint x: 723, startPoint y: 296, endPoint x: 1030, endPoint y: 275, distance: 307.3
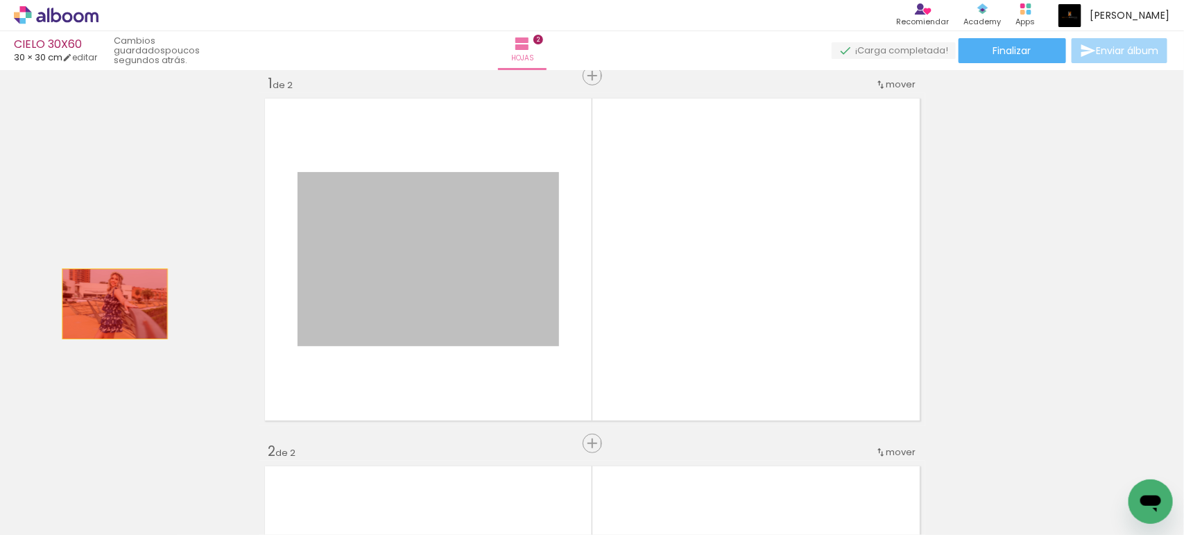
drag, startPoint x: 313, startPoint y: 266, endPoint x: 70, endPoint y: 318, distance: 248.9
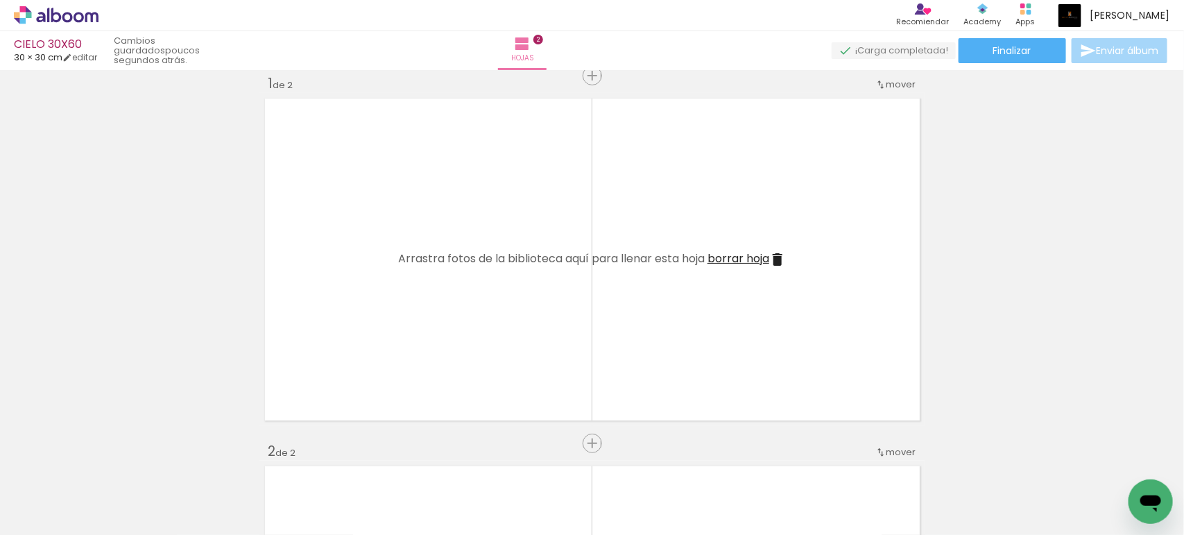
scroll to position [0, 1574]
drag, startPoint x: 517, startPoint y: 498, endPoint x: 573, endPoint y: 289, distance: 216.2
click at [549, 383] on quentale-workspace at bounding box center [592, 267] width 1184 height 535
click at [573, 289] on quentale-layouter at bounding box center [592, 259] width 666 height 333
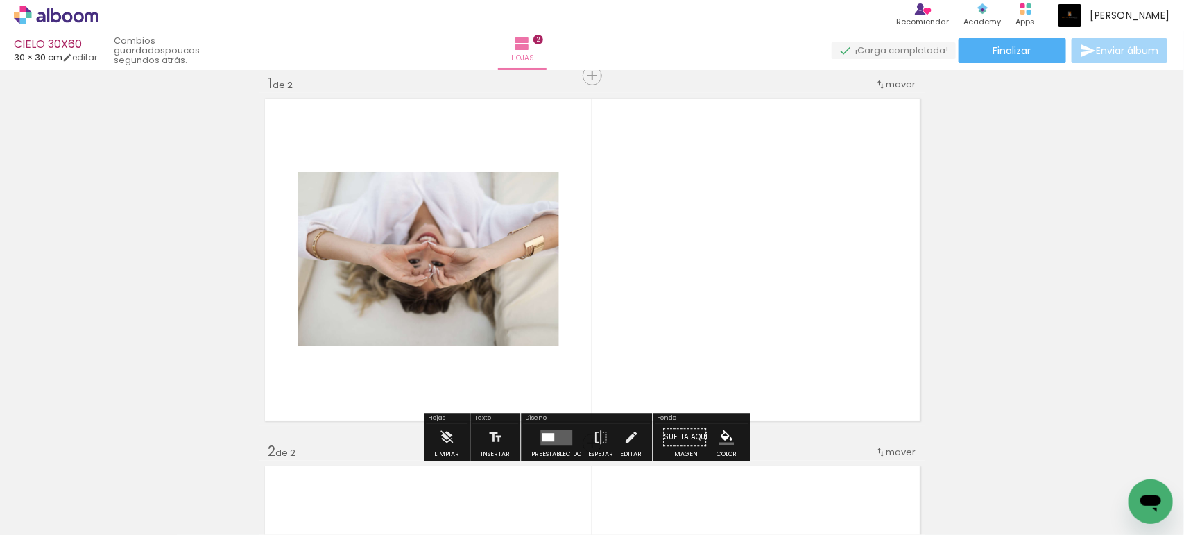
click at [555, 431] on quentale-layouter at bounding box center [556, 437] width 32 height 16
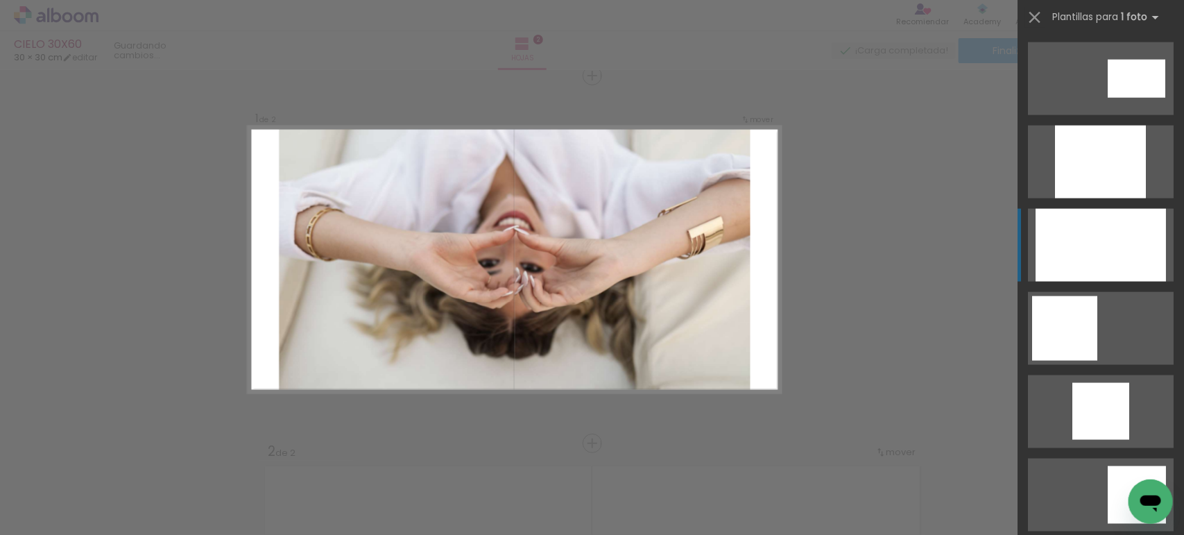
scroll to position [751, 0]
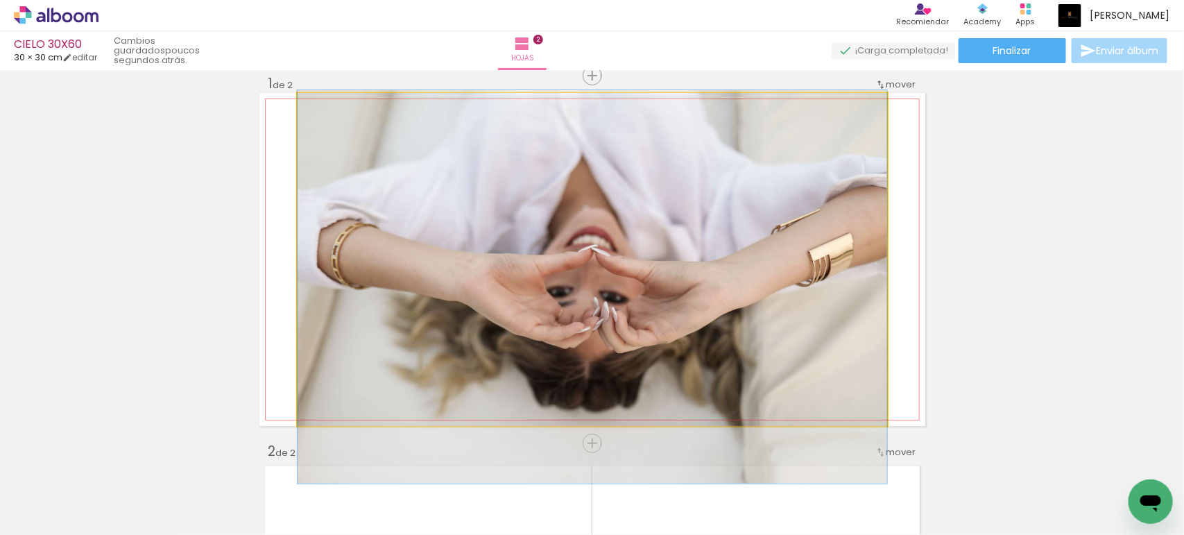
drag, startPoint x: 759, startPoint y: 328, endPoint x: 771, endPoint y: 356, distance: 30.1
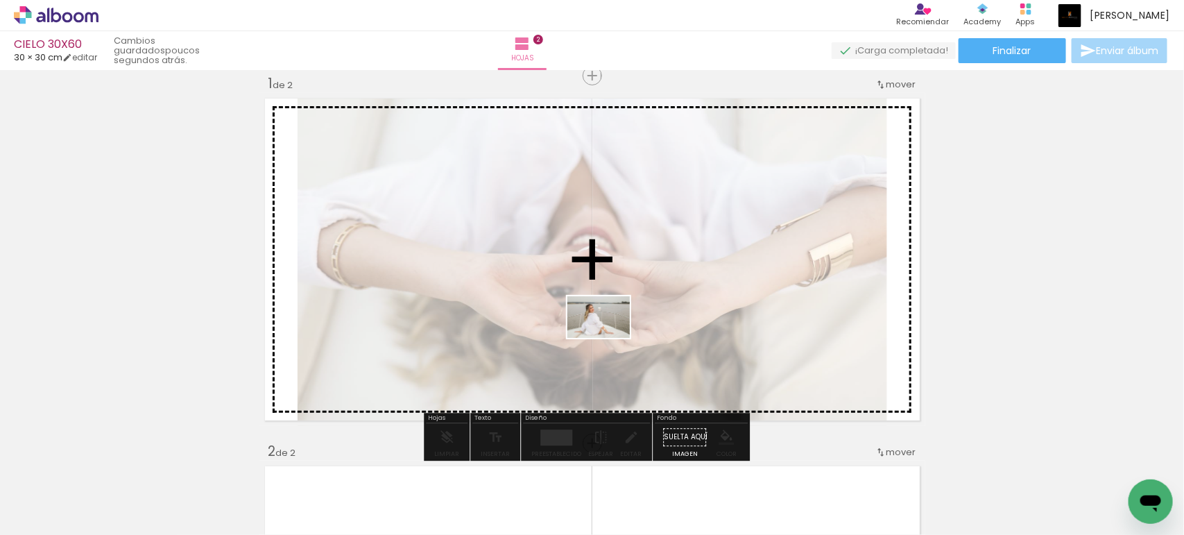
drag, startPoint x: 616, startPoint y: 501, endPoint x: 609, endPoint y: 338, distance: 163.1
click at [609, 338] on quentale-workspace at bounding box center [592, 267] width 1184 height 535
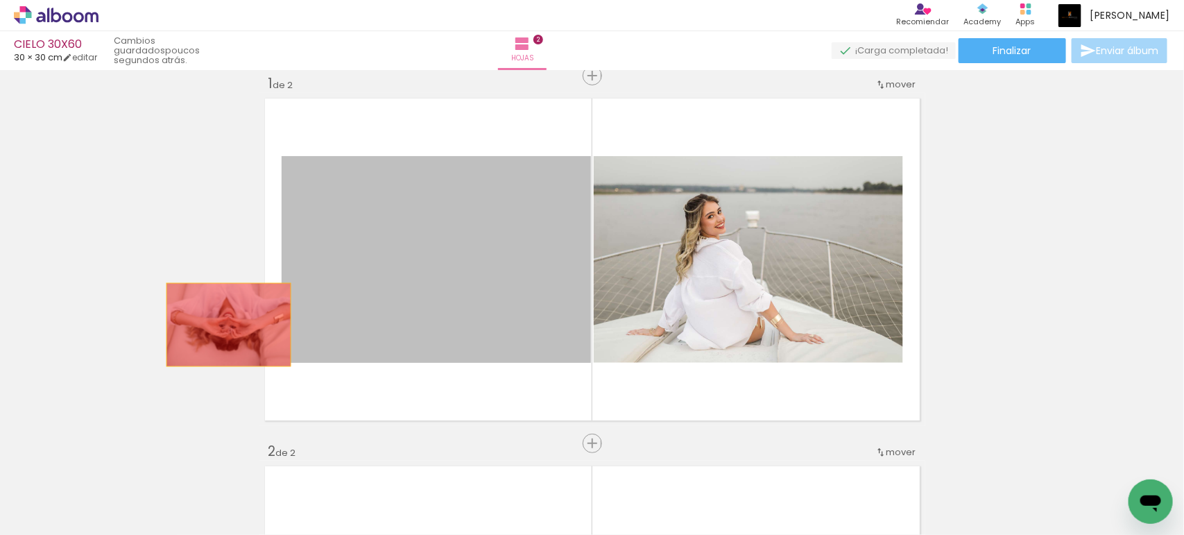
drag, startPoint x: 469, startPoint y: 321, endPoint x: 219, endPoint y: 326, distance: 249.7
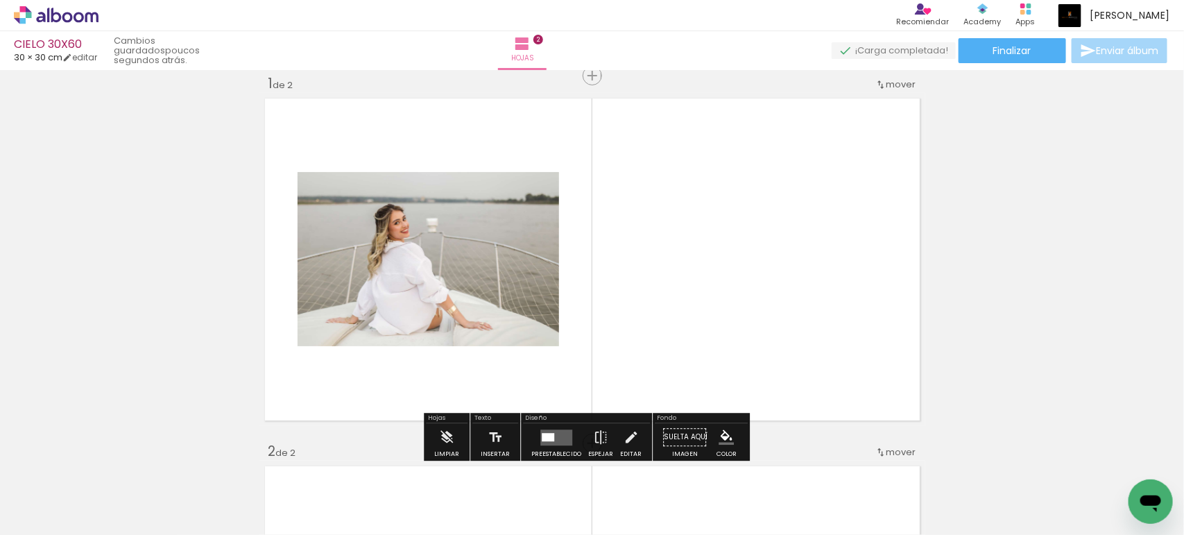
click at [555, 433] on quentale-layouter at bounding box center [556, 437] width 32 height 16
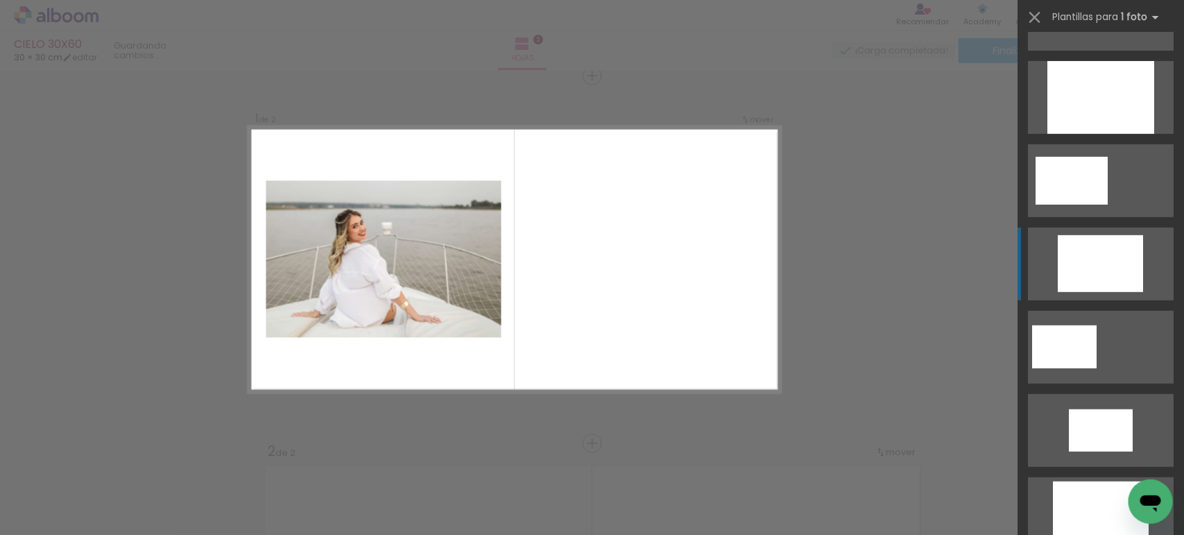
scroll to position [404, 0]
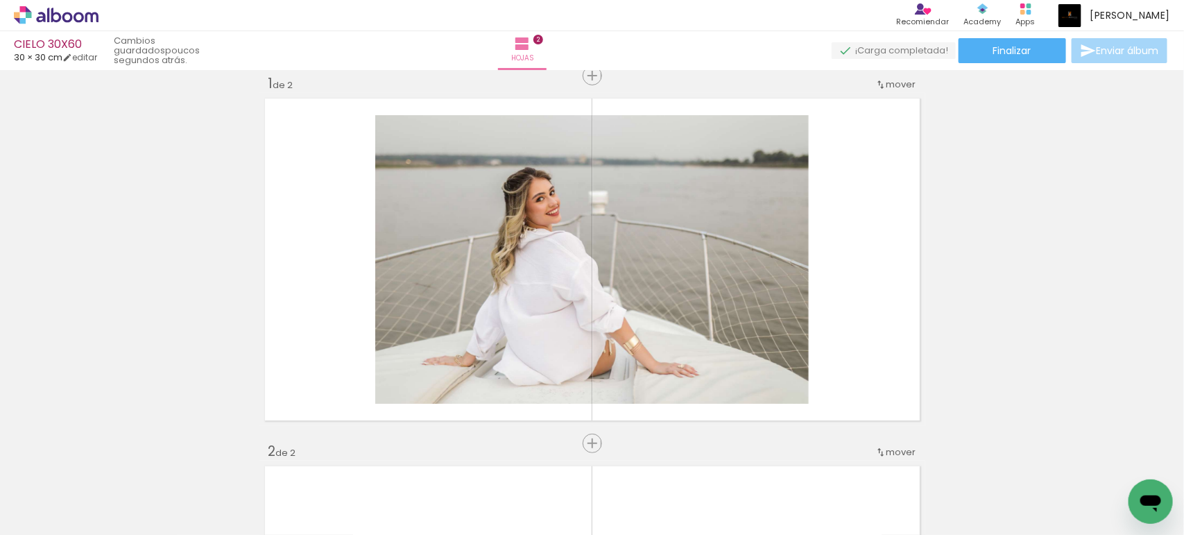
scroll to position [0, 2895]
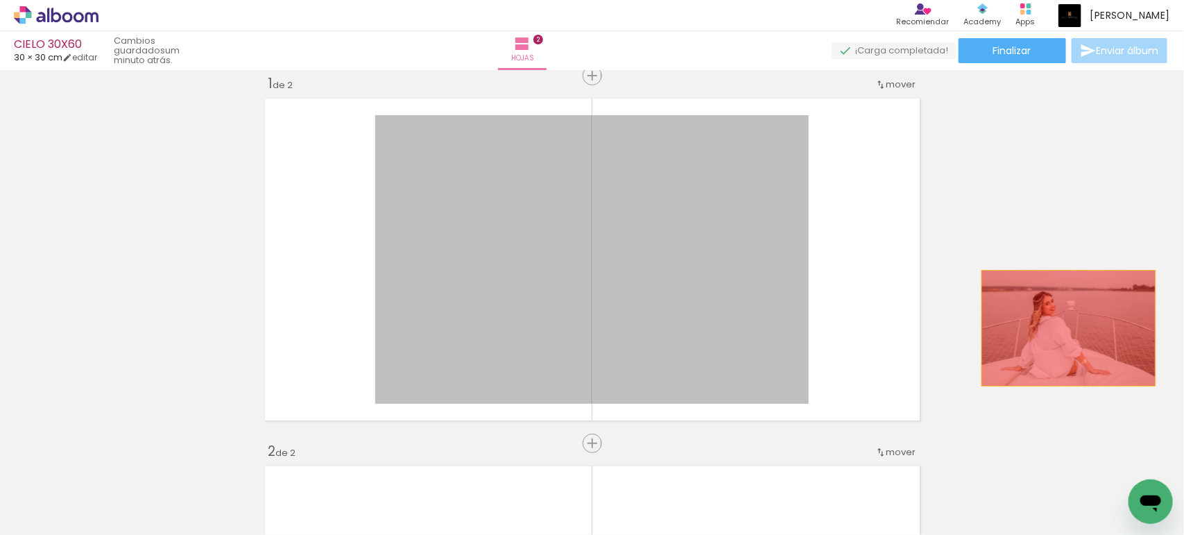
drag, startPoint x: 674, startPoint y: 331, endPoint x: 1082, endPoint y: 334, distance: 407.8
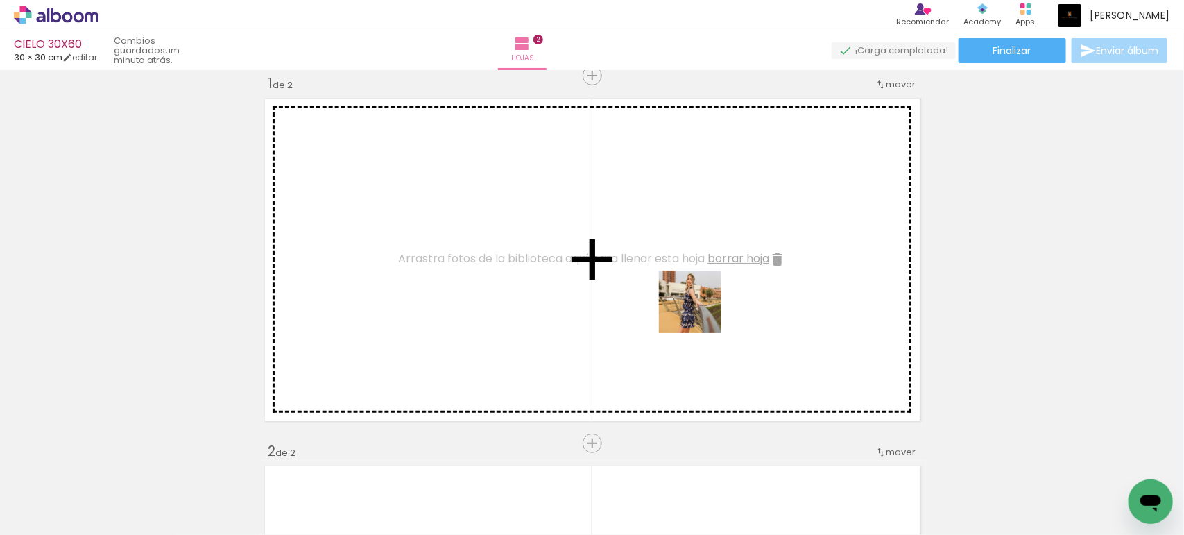
drag, startPoint x: 675, startPoint y: 488, endPoint x: 701, endPoint y: 285, distance: 204.2
click at [701, 285] on quentale-workspace at bounding box center [592, 267] width 1184 height 535
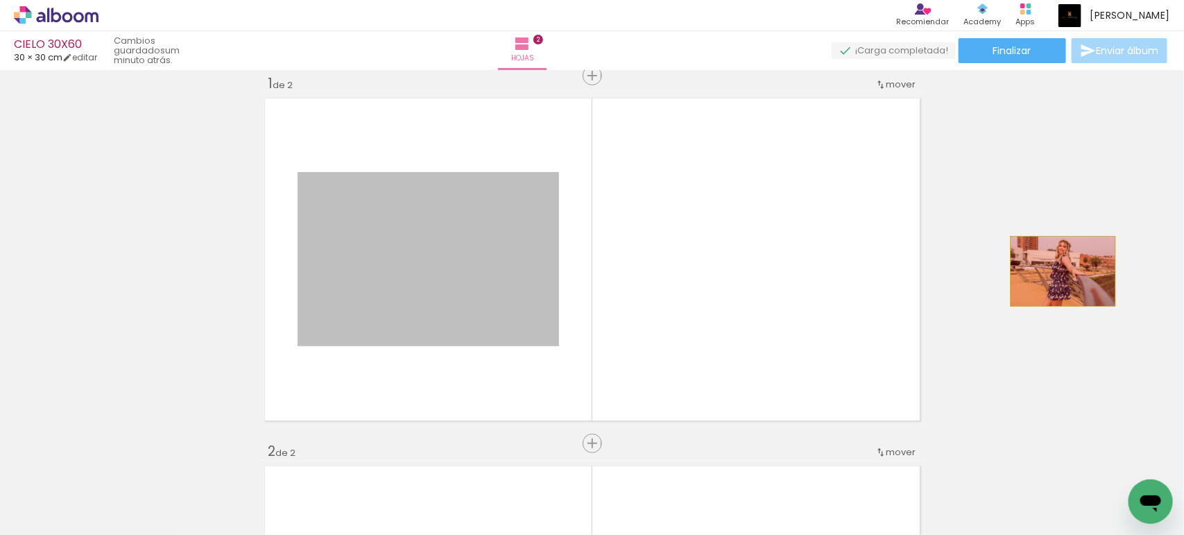
drag, startPoint x: 425, startPoint y: 254, endPoint x: 1056, endPoint y: 271, distance: 631.3
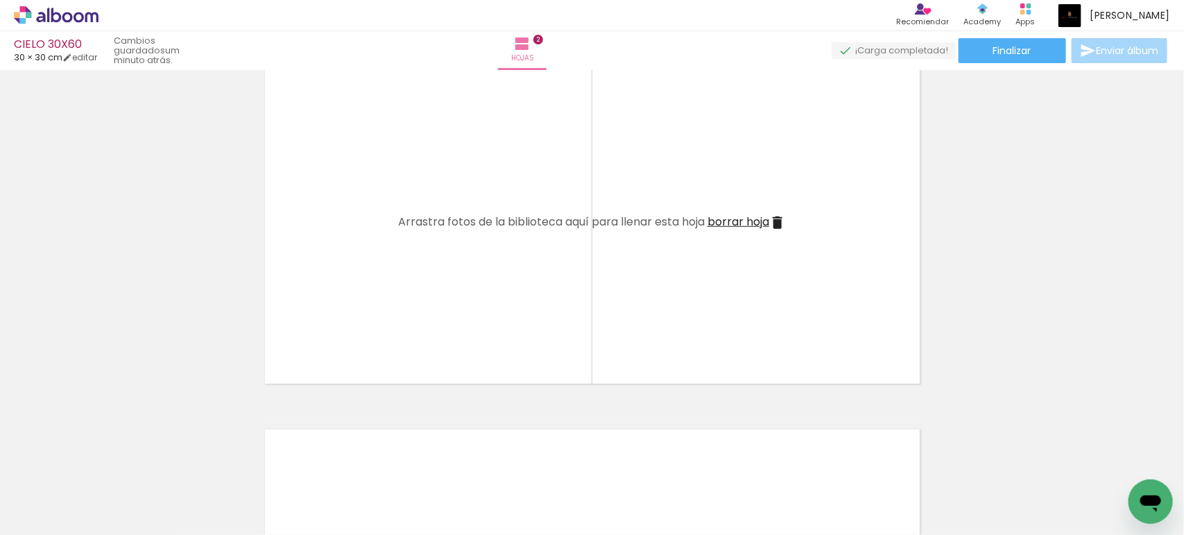
scroll to position [0, 3827]
